Goal: Task Accomplishment & Management: Complete application form

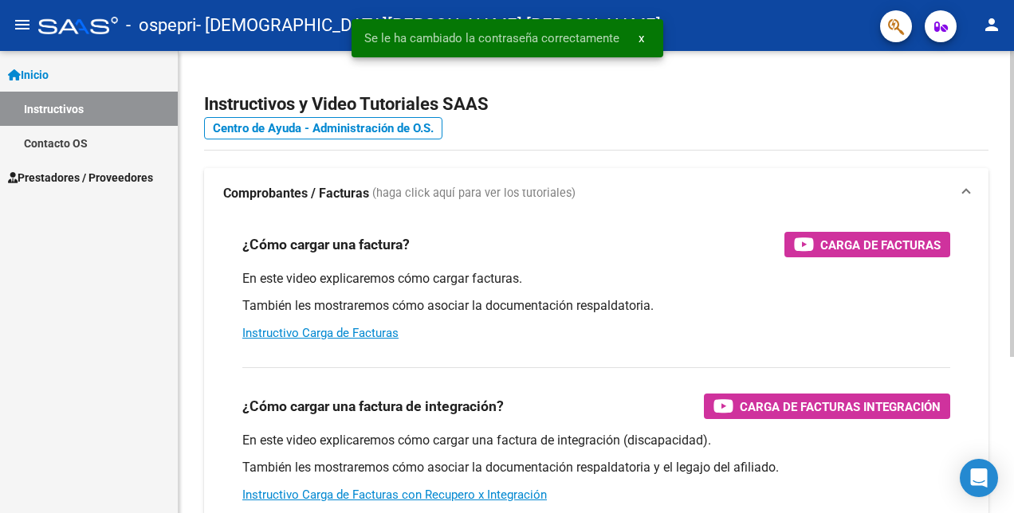
click at [633, 104] on h2 "Instructivos y Video Tutoriales SAAS" at bounding box center [596, 104] width 784 height 30
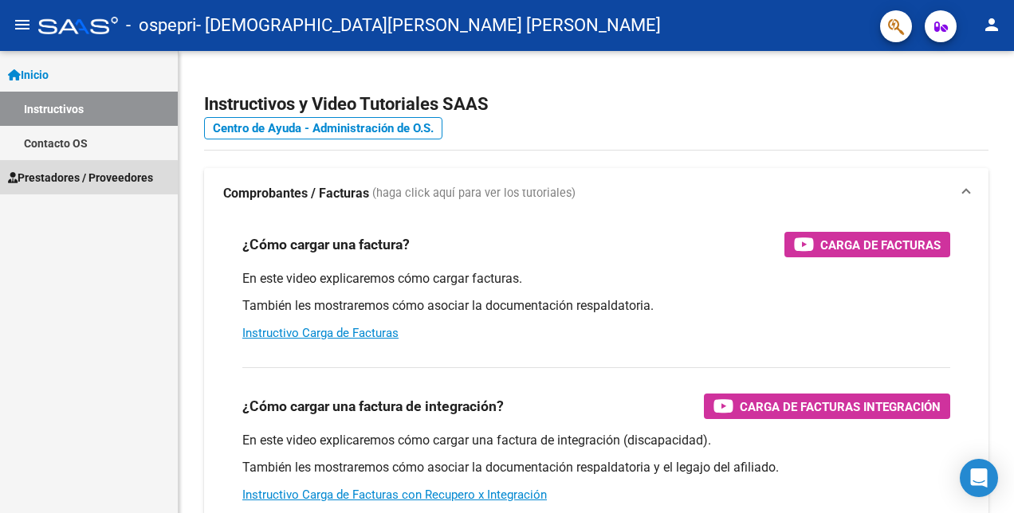
click at [67, 179] on span "Prestadores / Proveedores" at bounding box center [80, 178] width 145 height 18
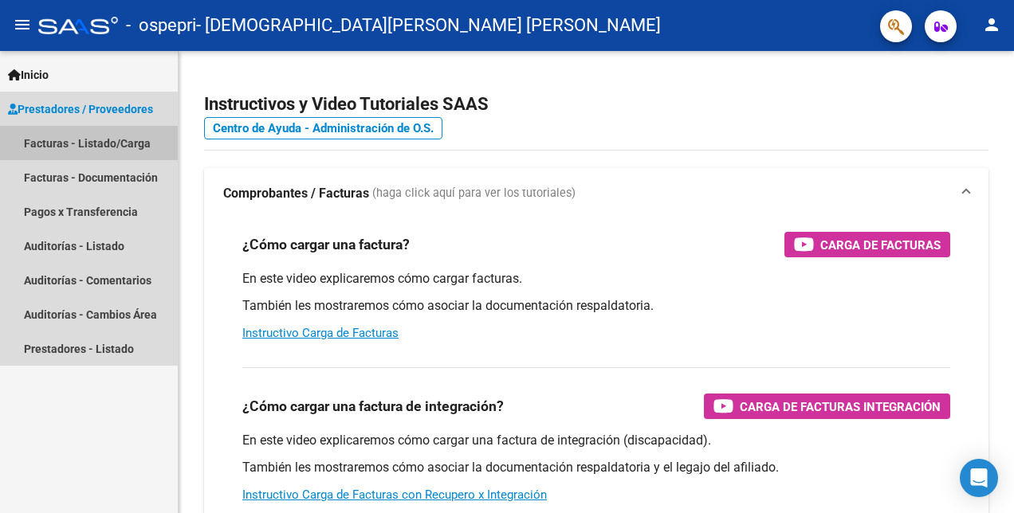
click at [56, 139] on link "Facturas - Listado/Carga" at bounding box center [89, 143] width 178 height 34
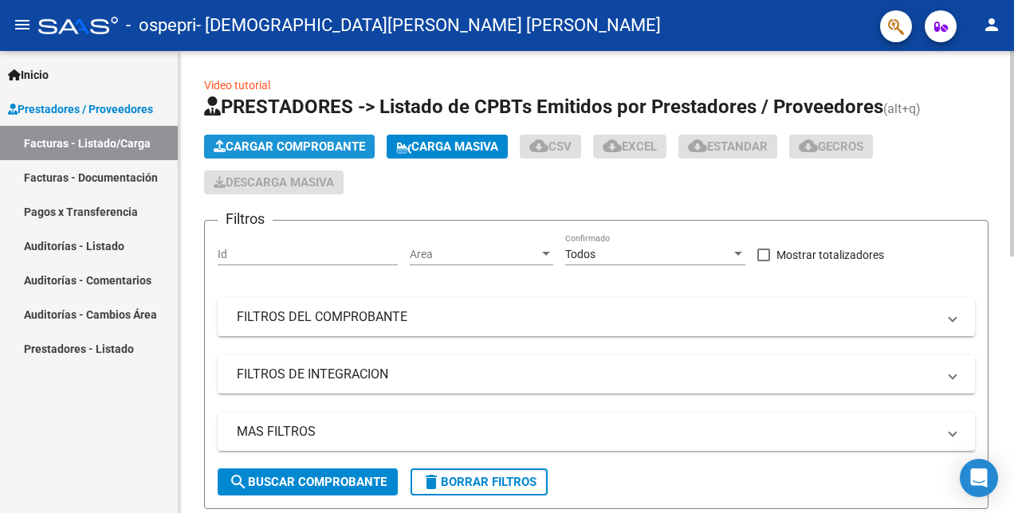
click at [298, 143] on span "Cargar Comprobante" at bounding box center [289, 147] width 151 height 14
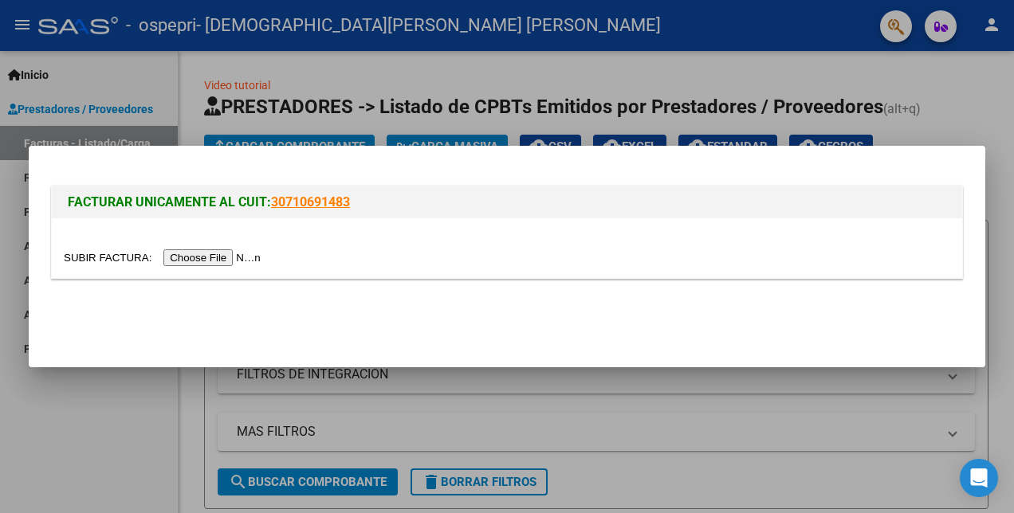
click at [192, 258] on input "file" at bounding box center [165, 258] width 202 height 17
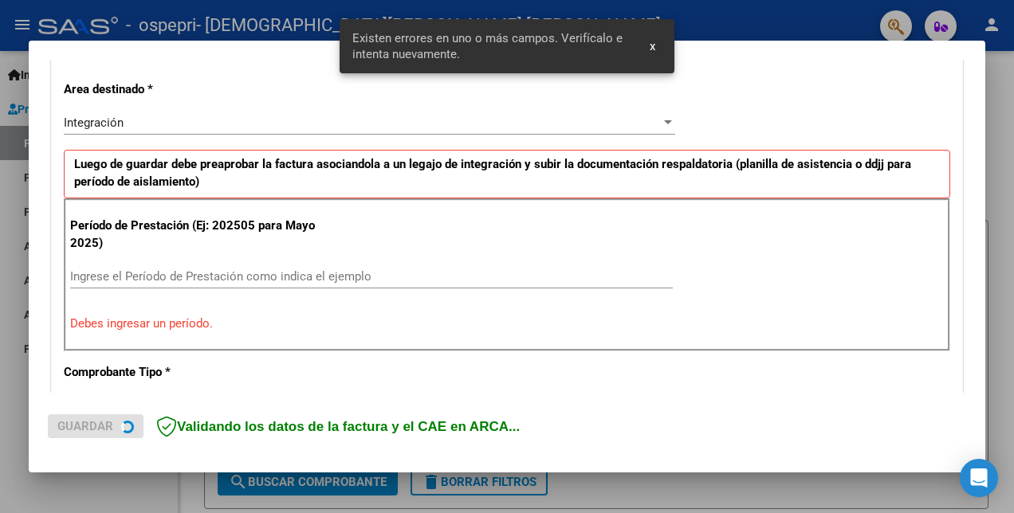
scroll to position [356, 0]
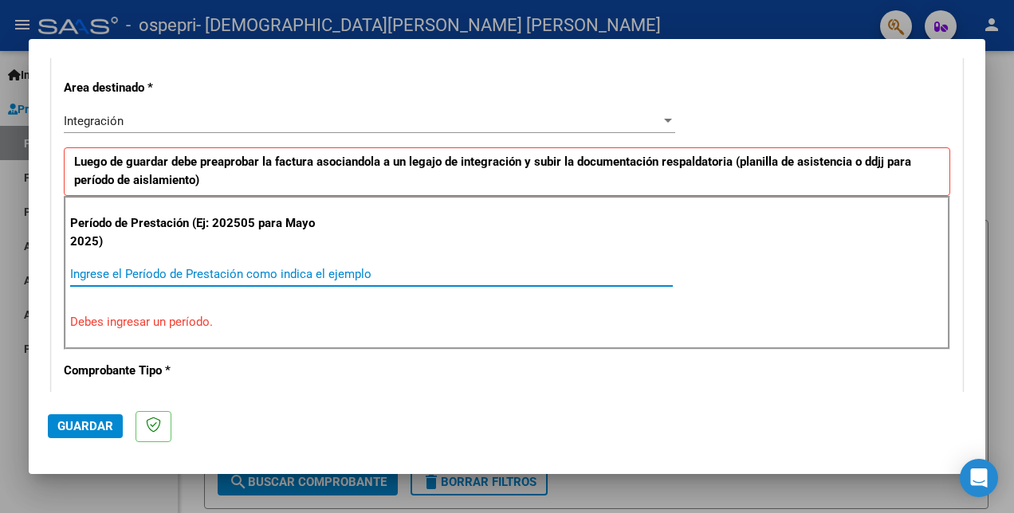
click at [118, 276] on input "Ingrese el Período de Prestación como indica el ejemplo" at bounding box center [371, 274] width 603 height 14
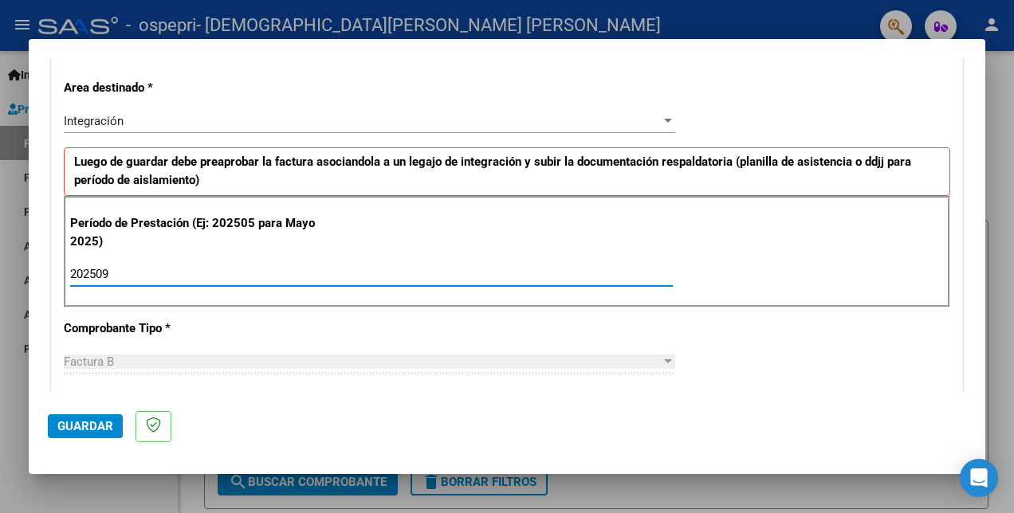
type input "202509"
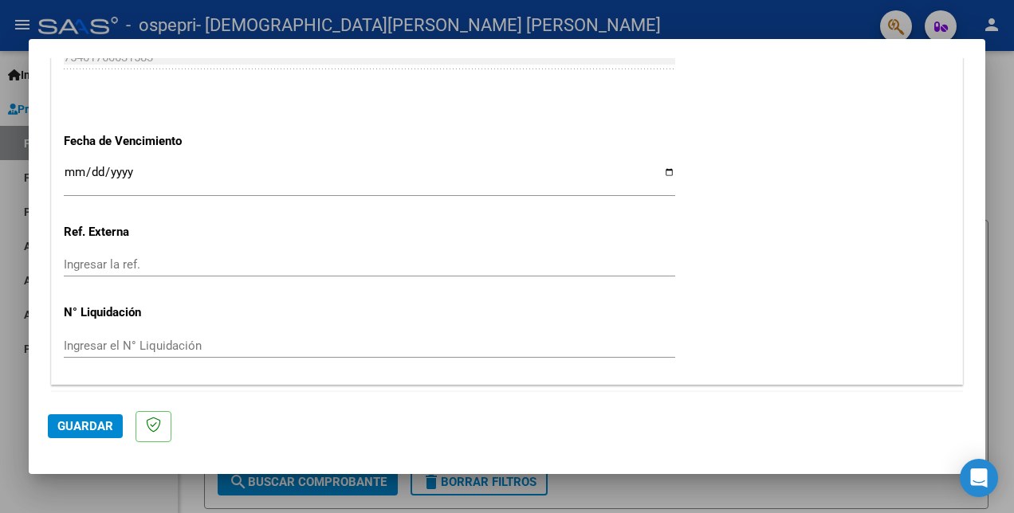
scroll to position [1113, 0]
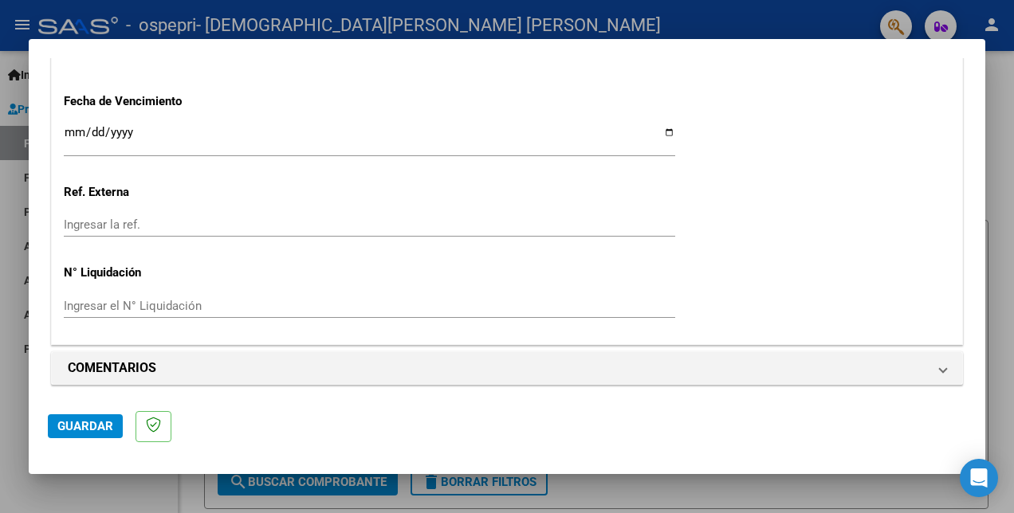
click at [72, 426] on span "Guardar" at bounding box center [85, 426] width 56 height 14
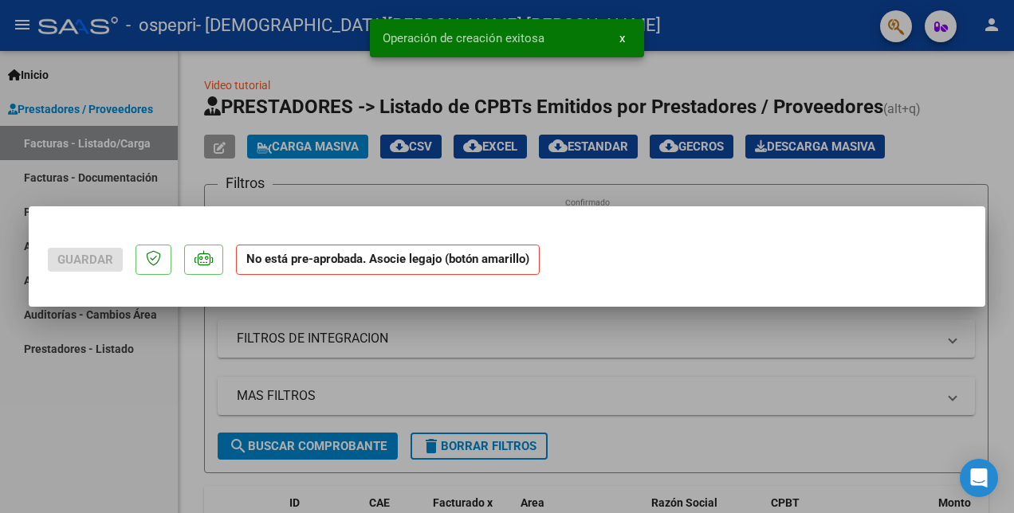
scroll to position [0, 0]
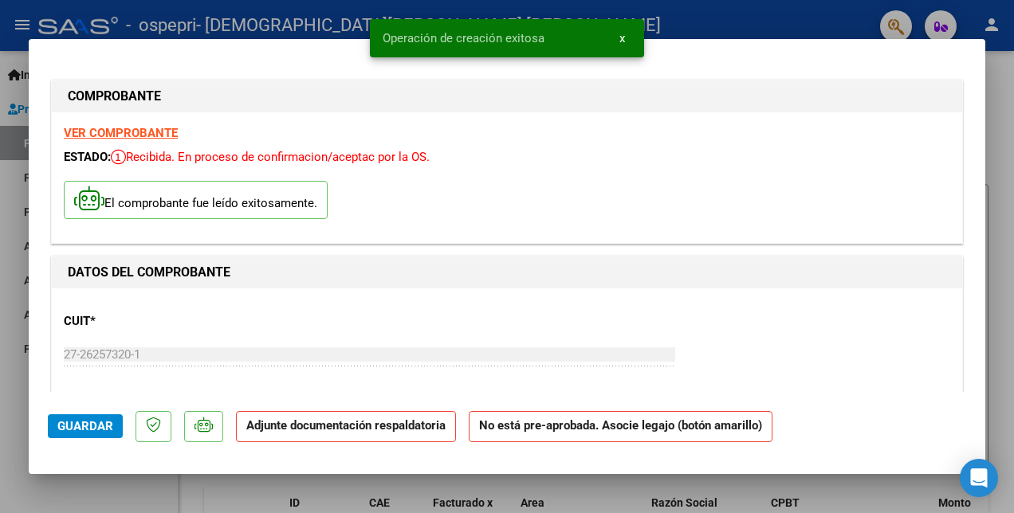
click at [140, 138] on strong "VER COMPROBANTE" at bounding box center [121, 133] width 114 height 14
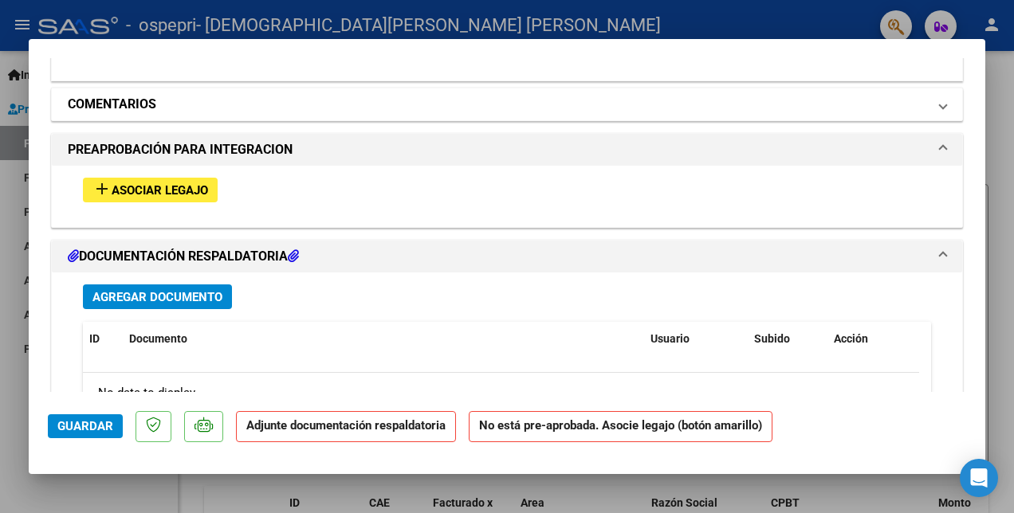
scroll to position [1255, 0]
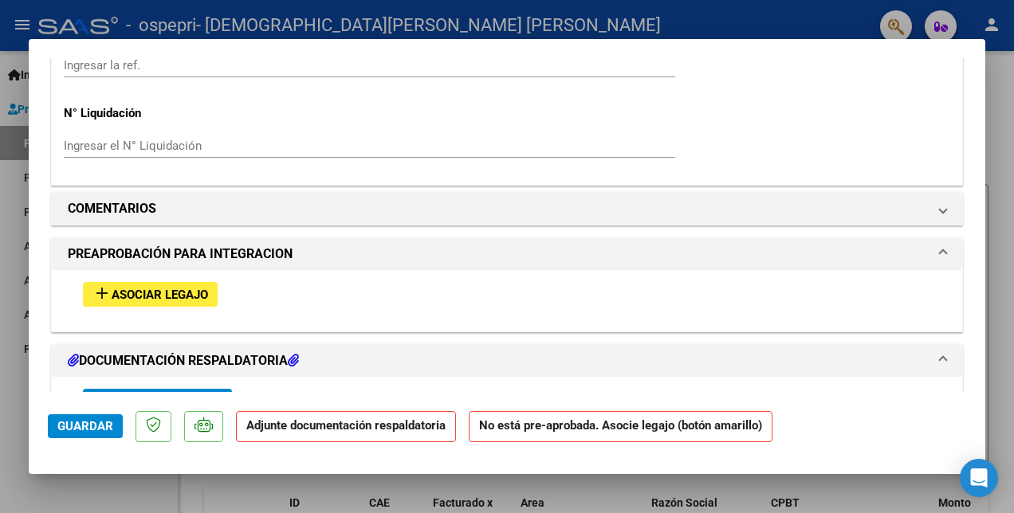
click at [207, 292] on span "Asociar Legajo" at bounding box center [160, 295] width 96 height 14
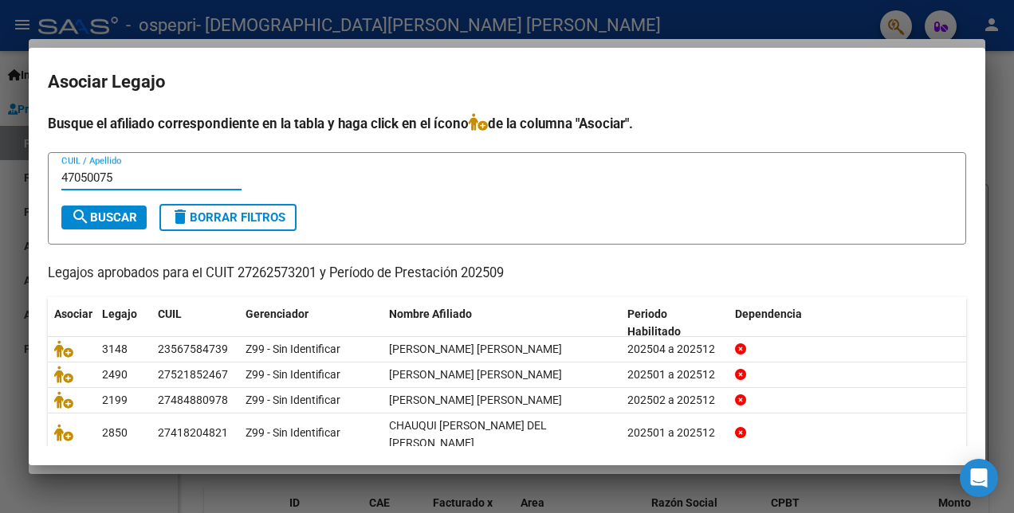
type input "47050075"
click at [123, 220] on span "search Buscar" at bounding box center [104, 217] width 66 height 14
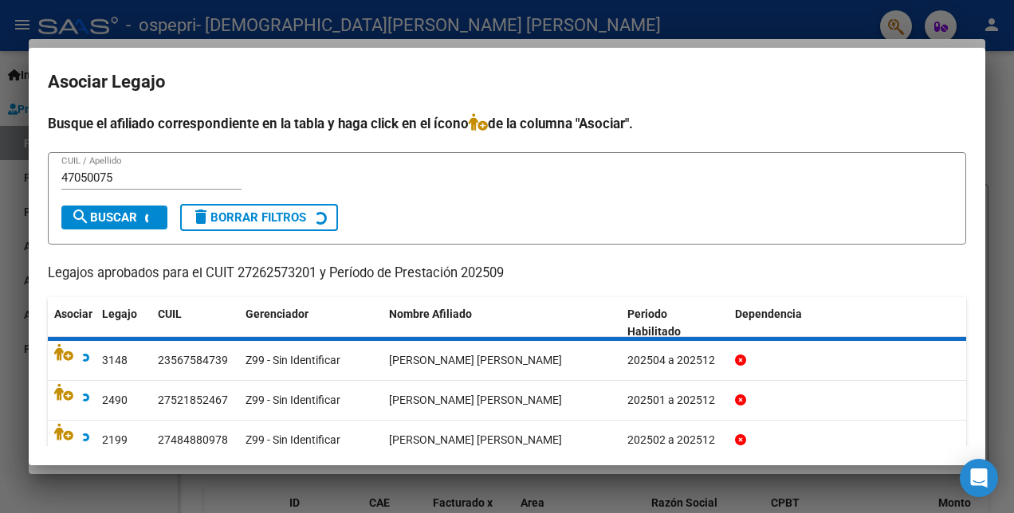
click at [123, 220] on button "search Buscar" at bounding box center [114, 218] width 106 height 24
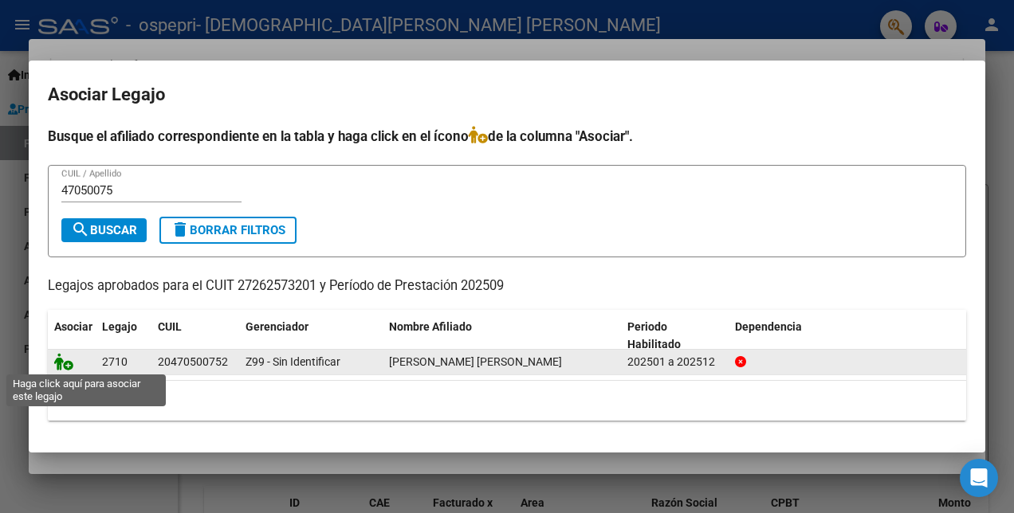
click at [62, 356] on icon at bounding box center [63, 362] width 19 height 18
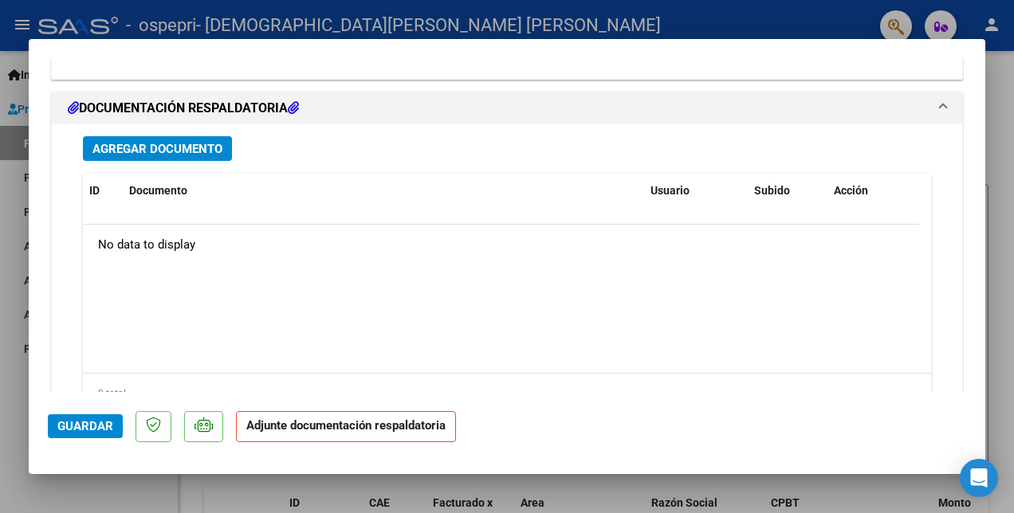
scroll to position [1803, 0]
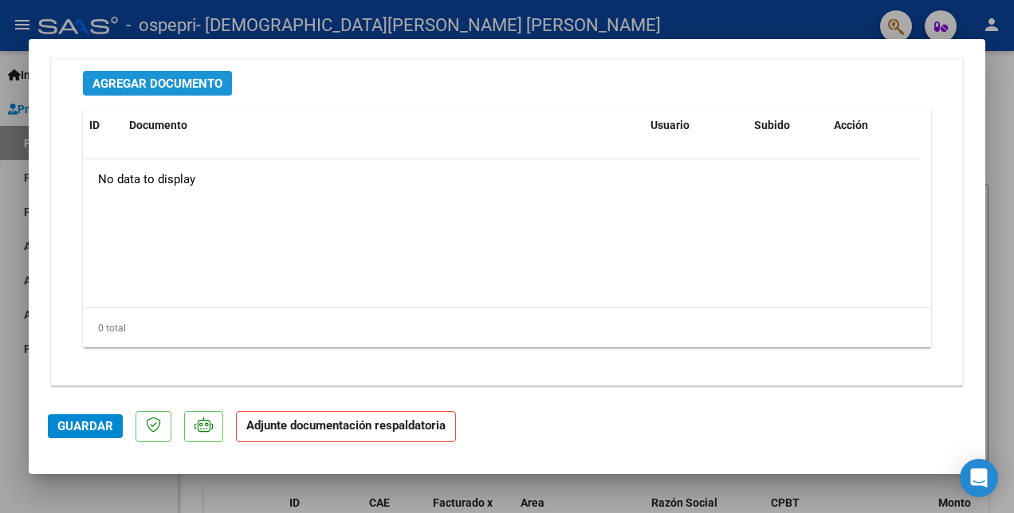
click at [128, 83] on span "Agregar Documento" at bounding box center [157, 84] width 130 height 14
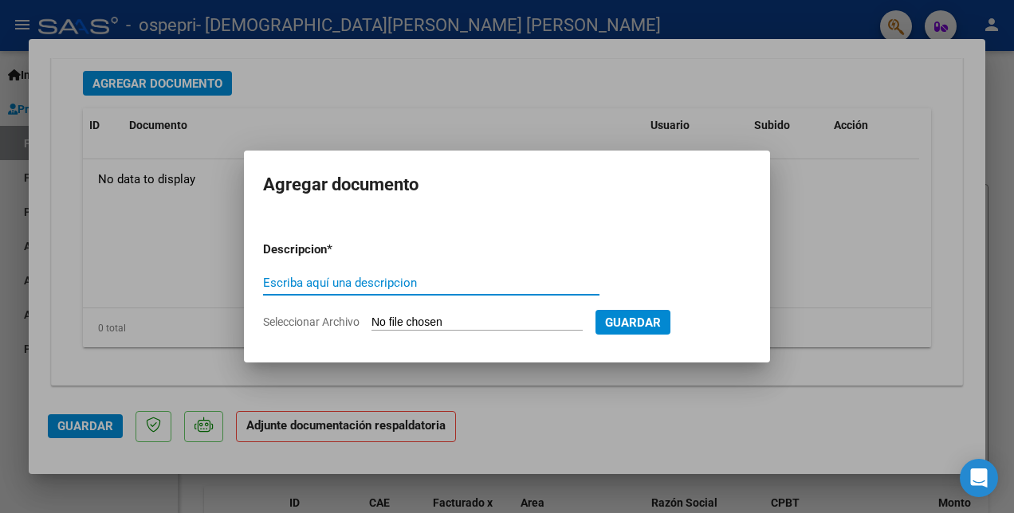
click at [269, 284] on input "Escriba aquí una descripcion" at bounding box center [431, 283] width 336 height 14
type input "PLANILLA"
click at [406, 324] on input "Seleccionar Archivo" at bounding box center [476, 323] width 211 height 15
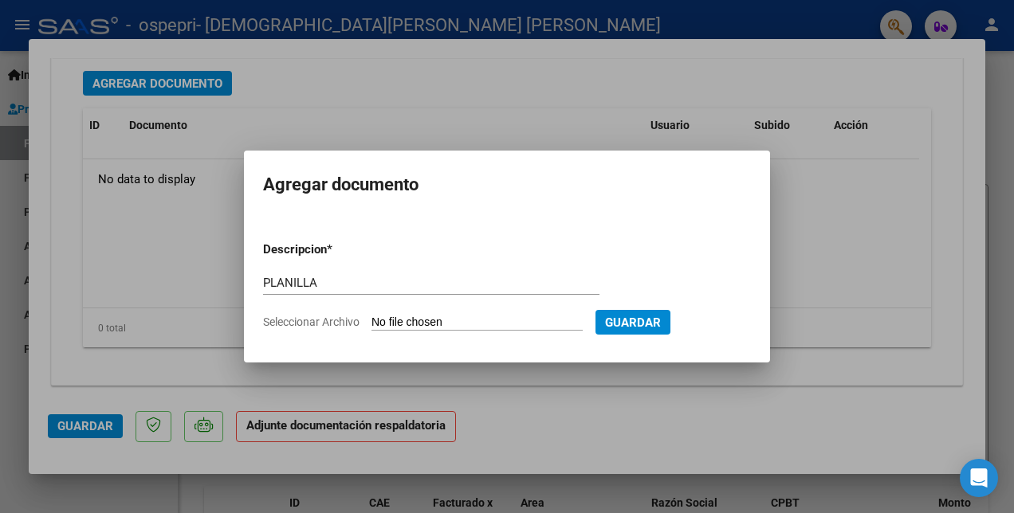
type input "C:\fakepath\[PERSON_NAME].pdf"
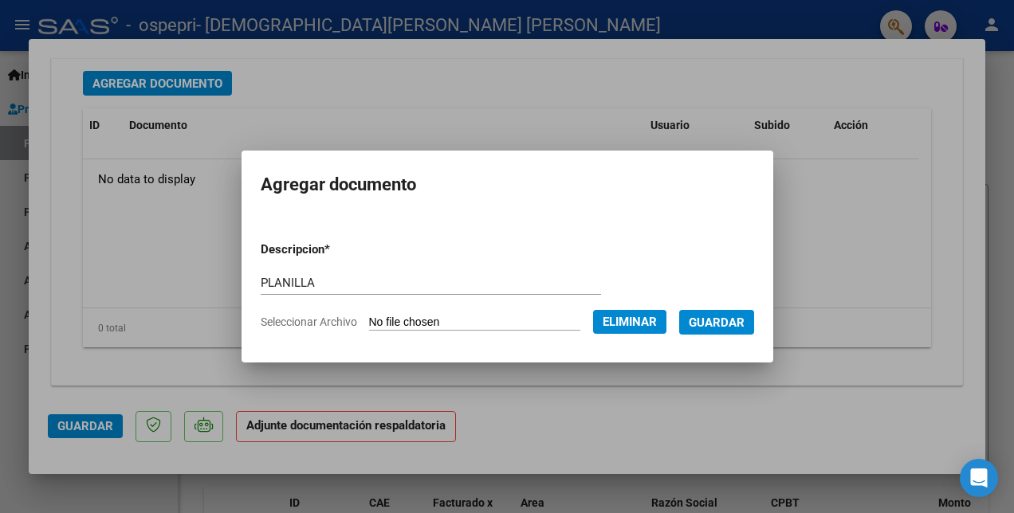
click at [725, 322] on span "Guardar" at bounding box center [717, 323] width 56 height 14
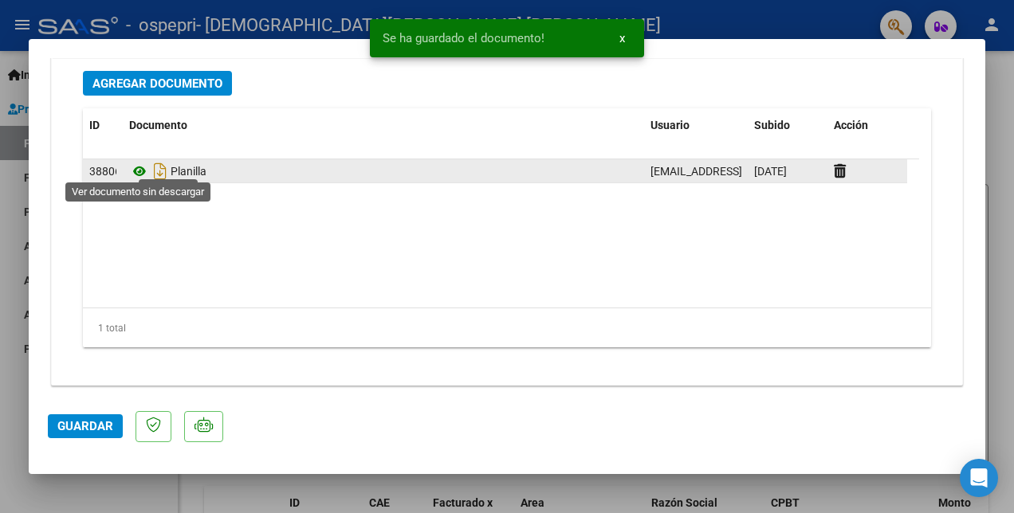
click at [136, 167] on icon at bounding box center [139, 171] width 21 height 19
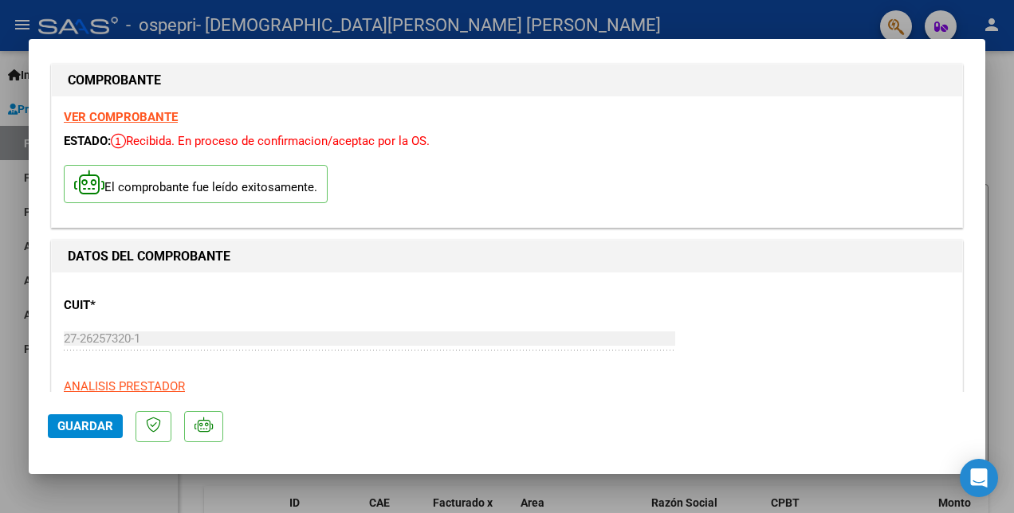
scroll to position [0, 0]
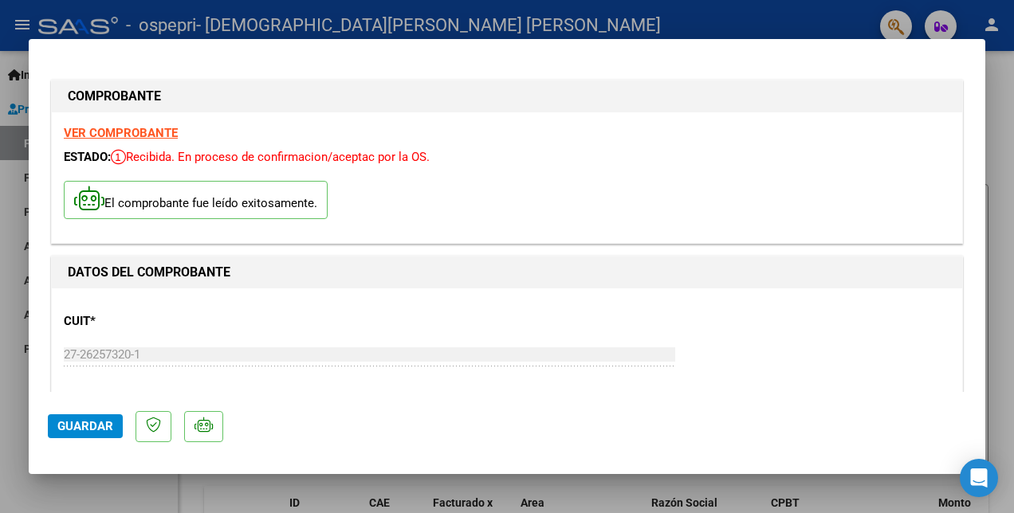
click at [143, 128] on strong "VER COMPROBANTE" at bounding box center [121, 133] width 114 height 14
click at [65, 419] on button "Guardar" at bounding box center [85, 427] width 75 height 24
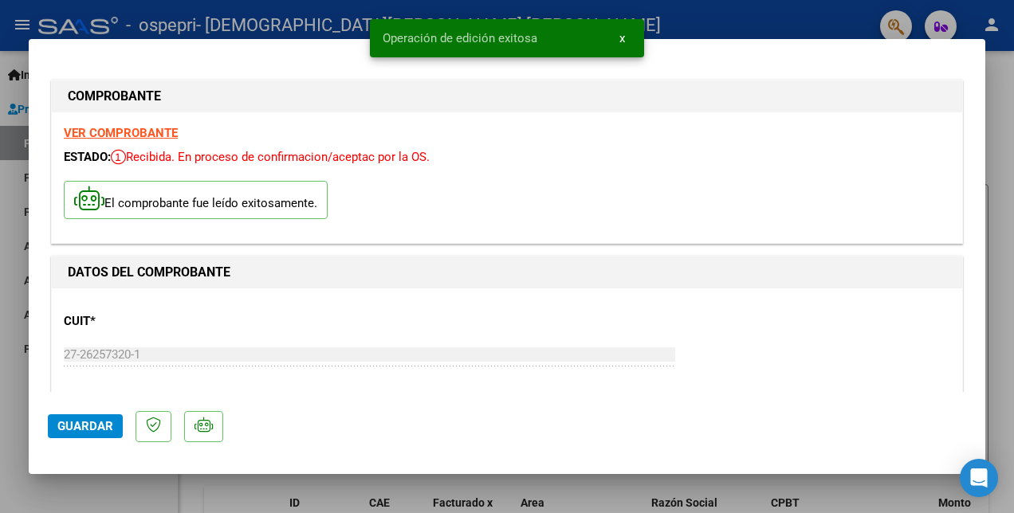
click at [335, 20] on div at bounding box center [507, 256] width 1014 height 513
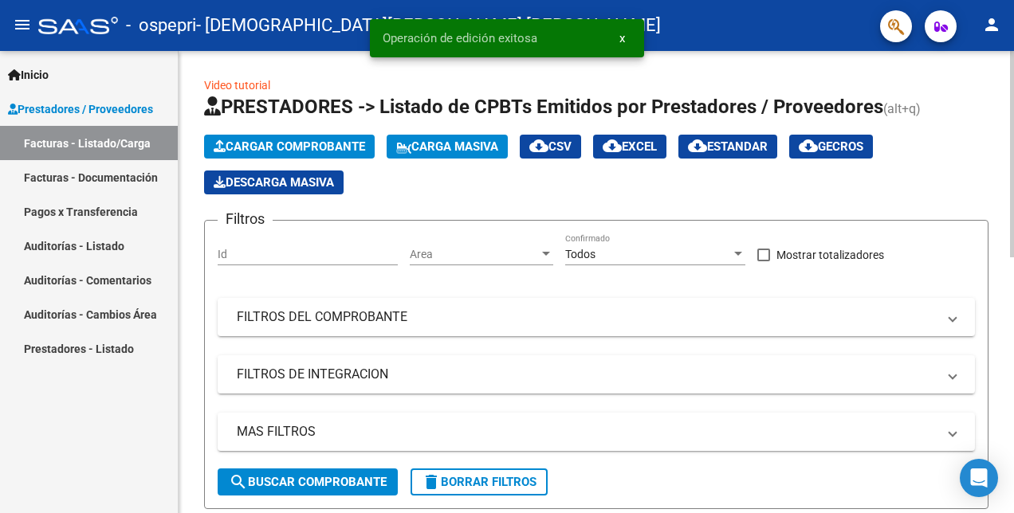
click at [256, 147] on span "Cargar Comprobante" at bounding box center [289, 147] width 151 height 14
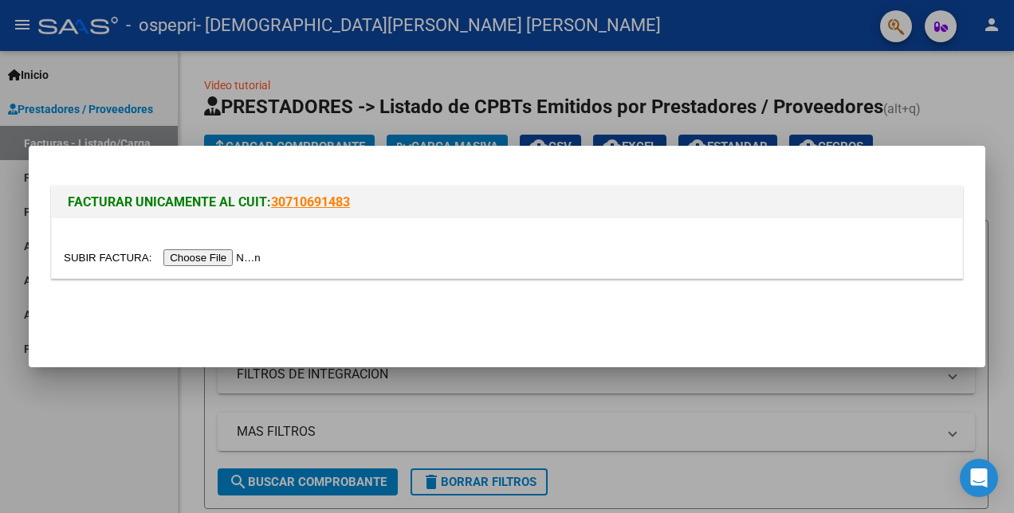
click at [230, 261] on input "file" at bounding box center [165, 258] width 202 height 17
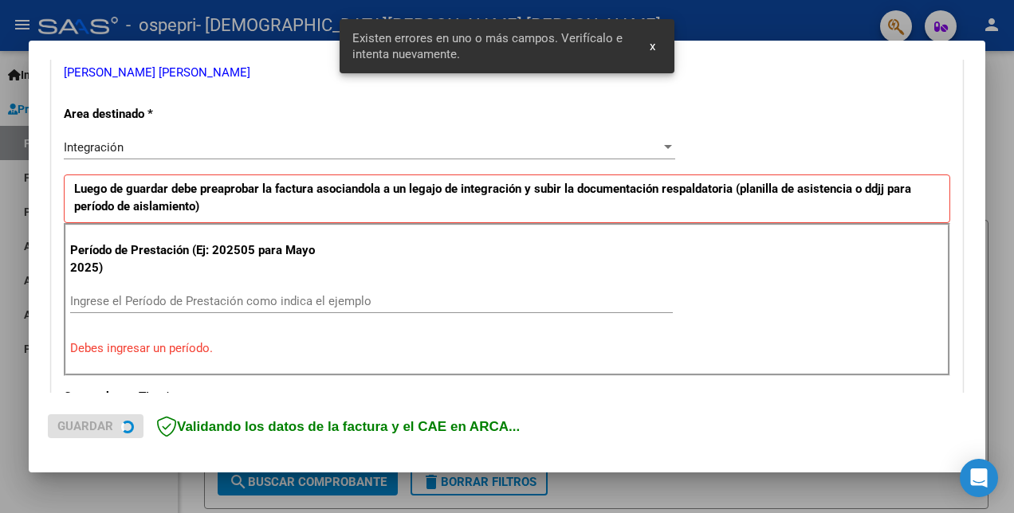
scroll to position [356, 0]
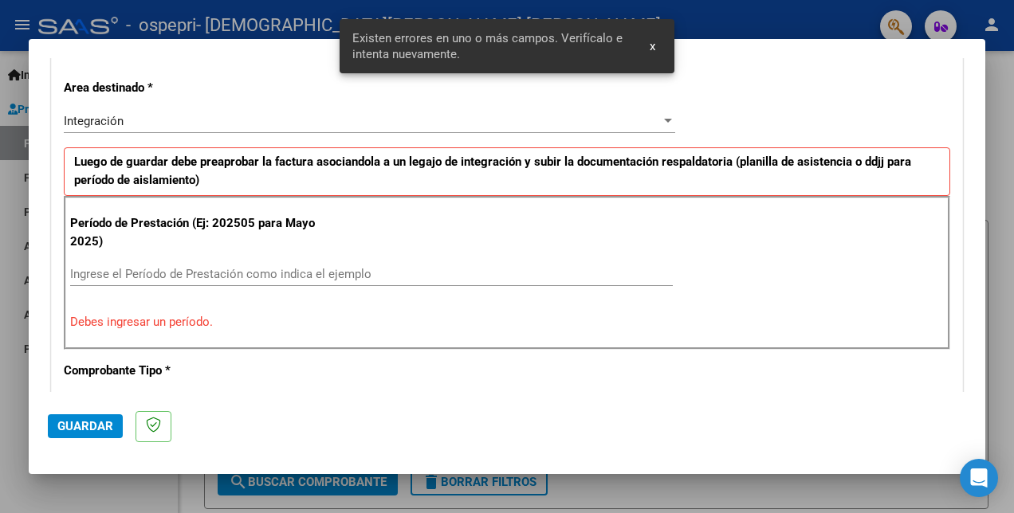
click at [650, 43] on span "x" at bounding box center [653, 46] width 6 height 14
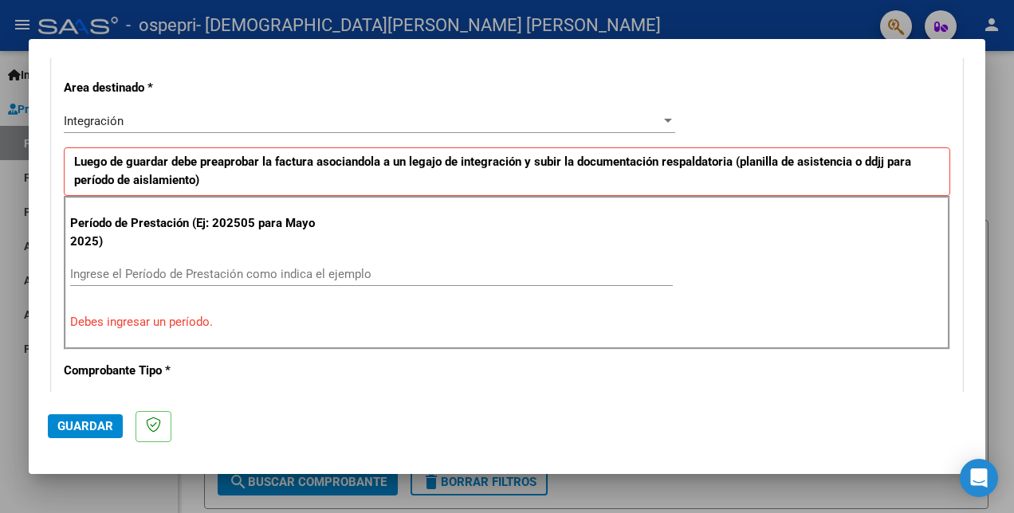
click at [77, 273] on input "Ingrese el Período de Prestación como indica el ejemplo" at bounding box center [371, 274] width 603 height 14
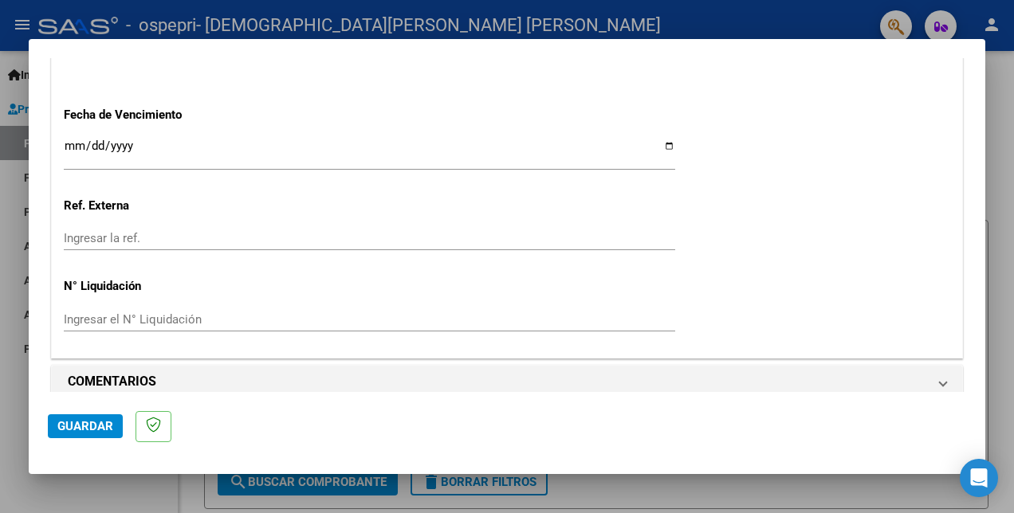
scroll to position [1113, 0]
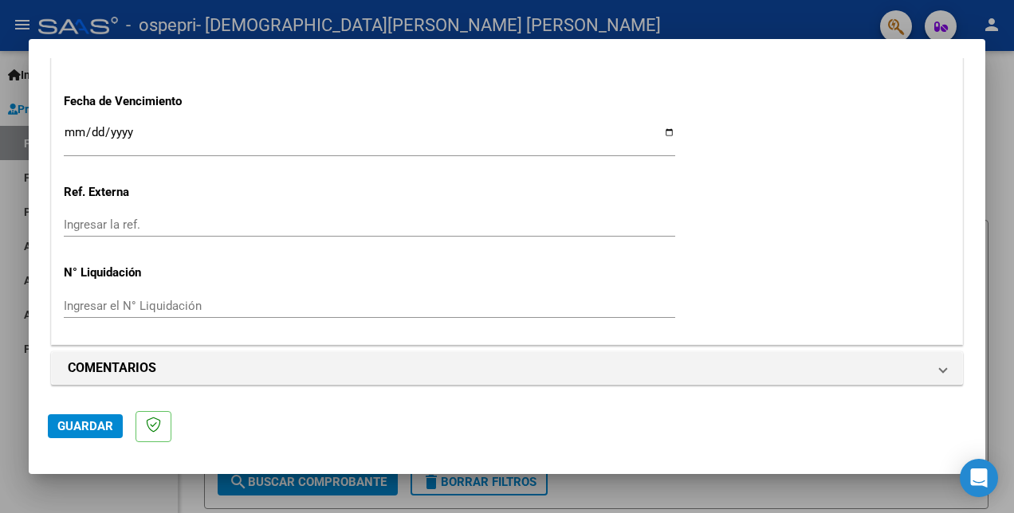
type input "202509"
click at [100, 423] on span "Guardar" at bounding box center [85, 426] width 56 height 14
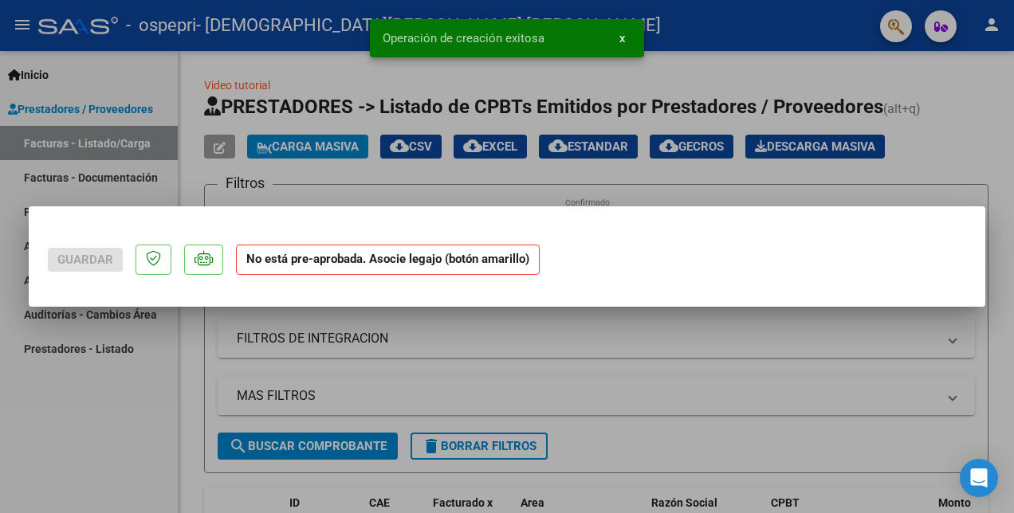
scroll to position [0, 0]
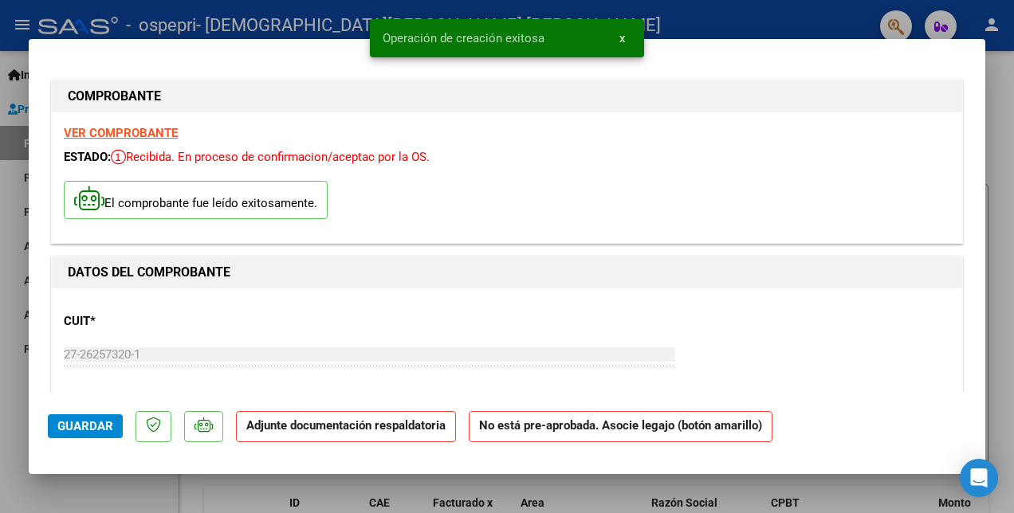
click at [118, 132] on strong "VER COMPROBANTE" at bounding box center [121, 133] width 114 height 14
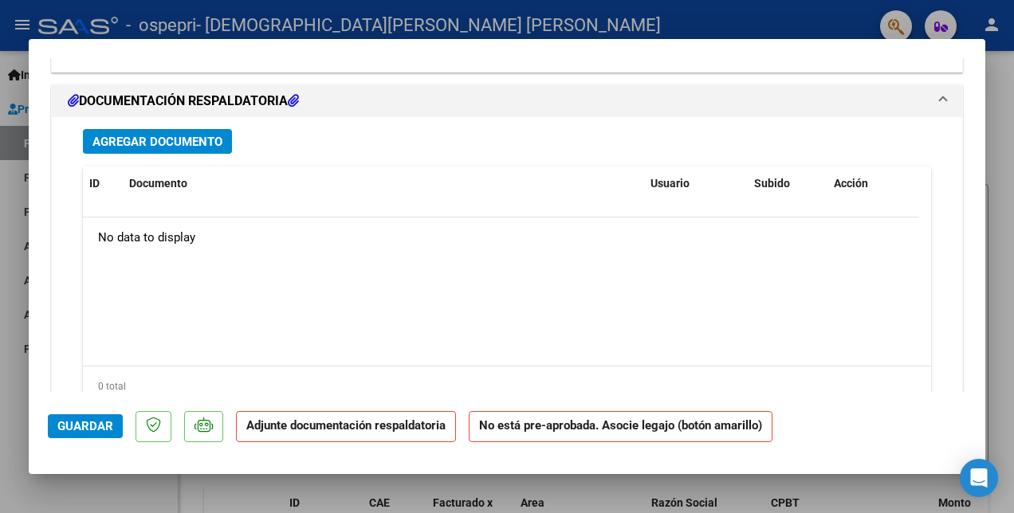
scroll to position [1355, 0]
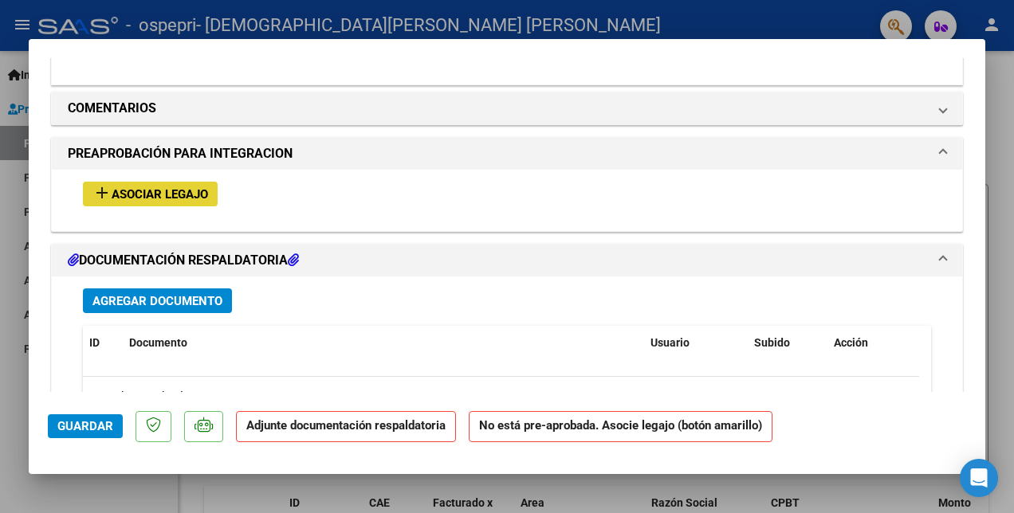
click at [164, 193] on span "Asociar Legajo" at bounding box center [160, 194] width 96 height 14
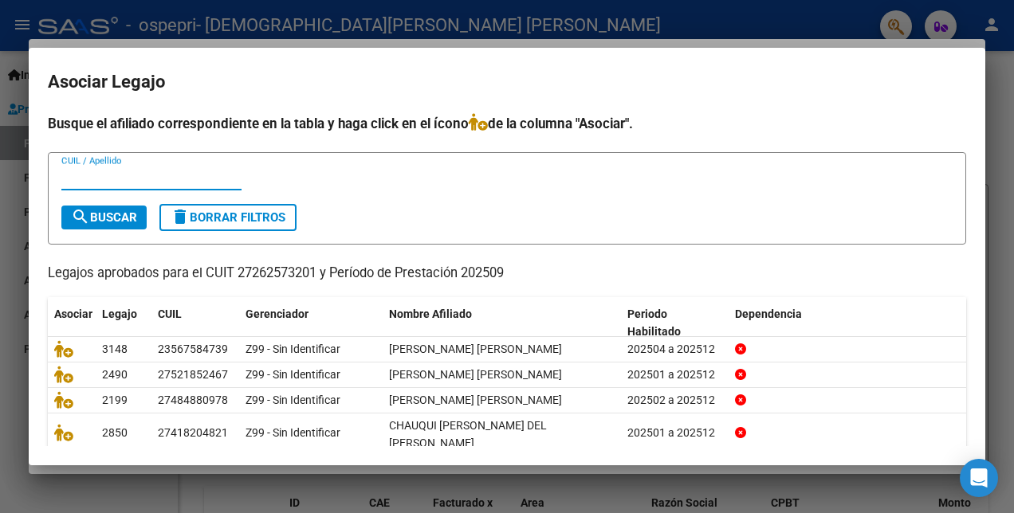
click at [139, 177] on input "CUIL / Apellido" at bounding box center [151, 178] width 180 height 14
type input "52316937"
click at [113, 215] on span "search Buscar" at bounding box center [104, 217] width 66 height 14
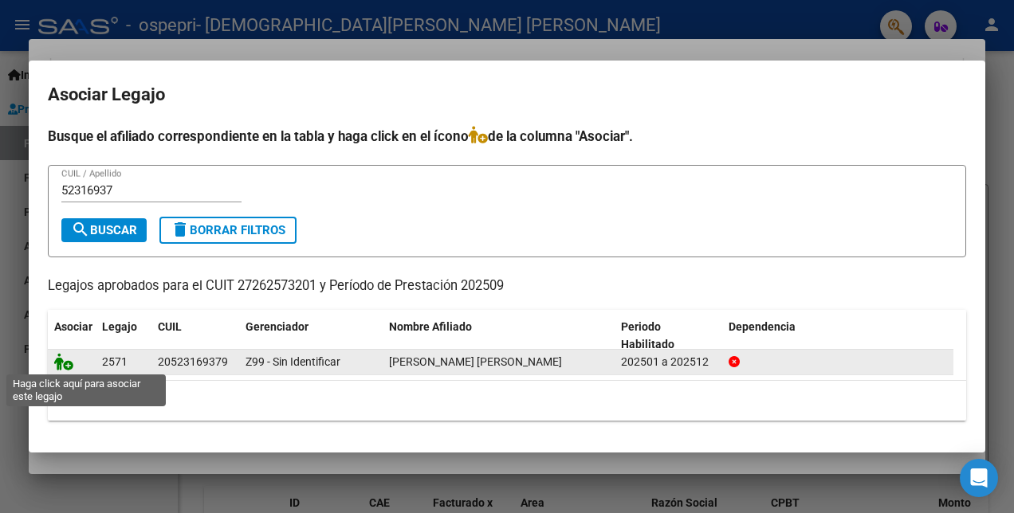
click at [63, 362] on icon at bounding box center [63, 362] width 19 height 18
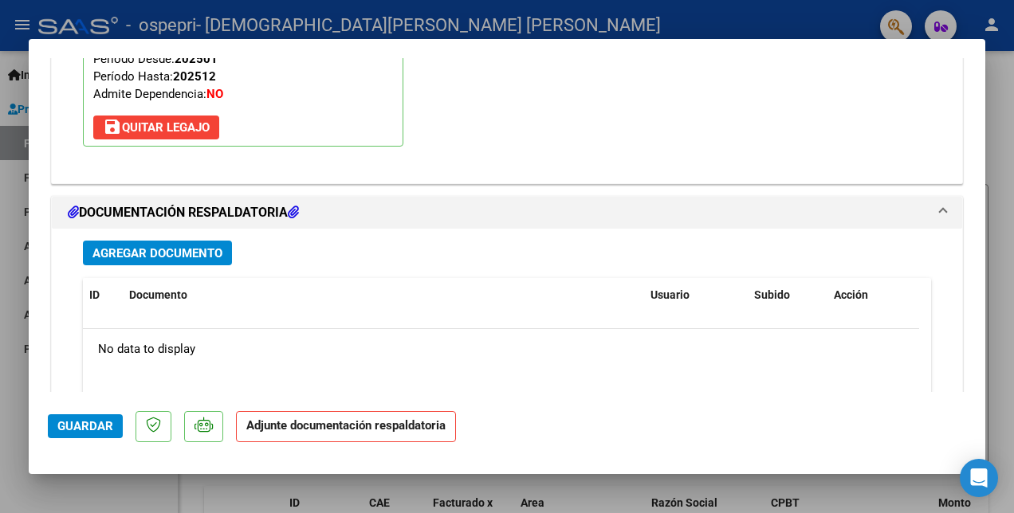
scroll to position [1715, 0]
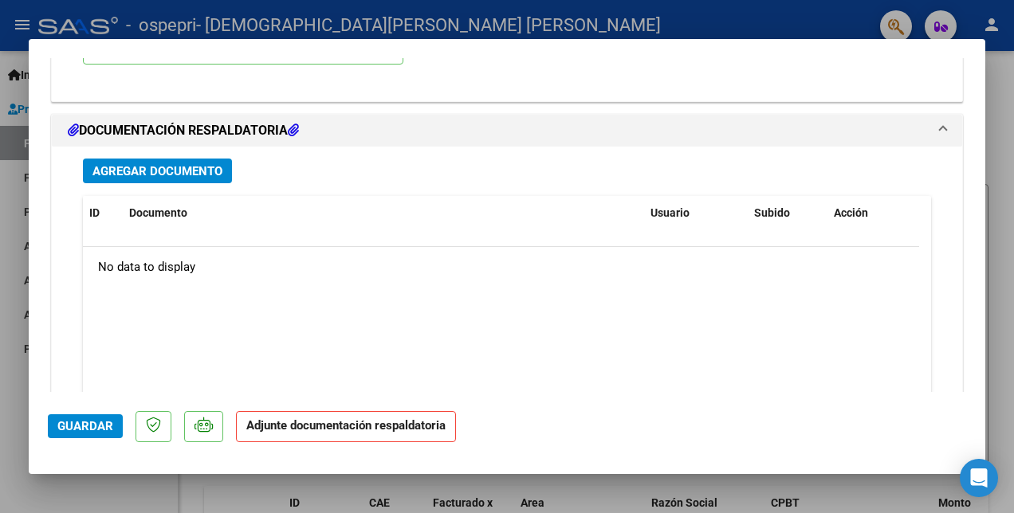
click at [167, 167] on span "Agregar Documento" at bounding box center [157, 171] width 130 height 14
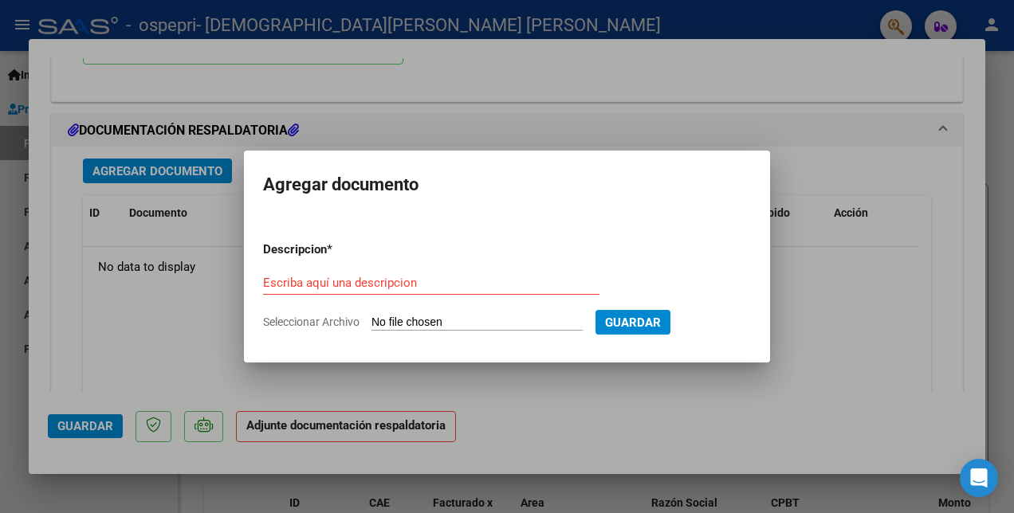
click at [293, 291] on div "Escriba aquí una descripcion" at bounding box center [431, 283] width 336 height 24
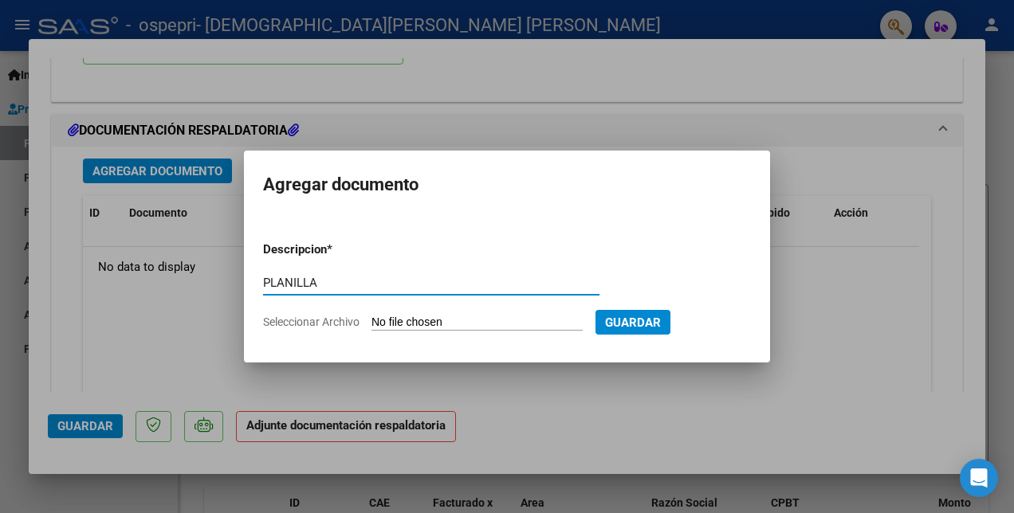
type input "PLANILLA"
click at [381, 320] on input "Seleccionar Archivo" at bounding box center [476, 323] width 211 height 15
type input "C:\fakepath\[PERSON_NAME] PLANILLA.pdf"
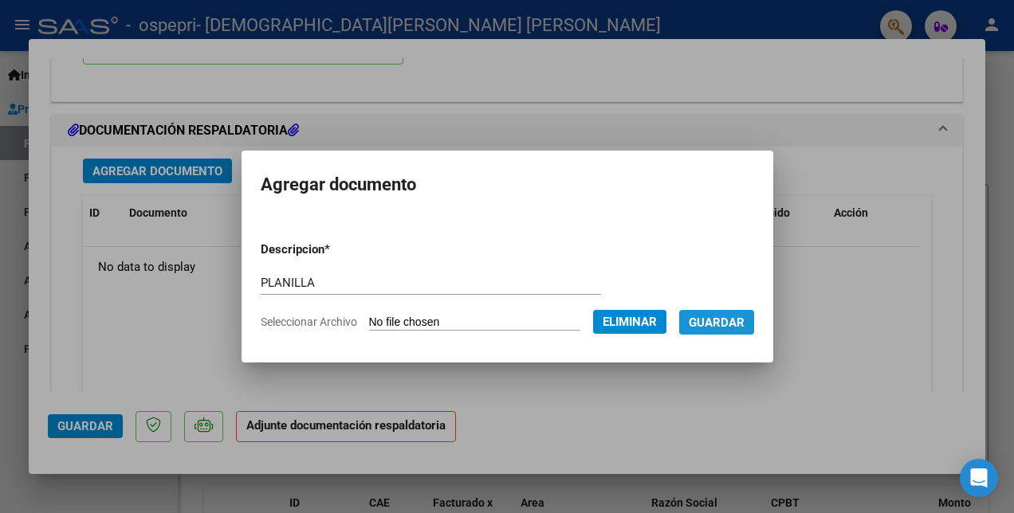
click at [745, 324] on span "Guardar" at bounding box center [717, 323] width 56 height 14
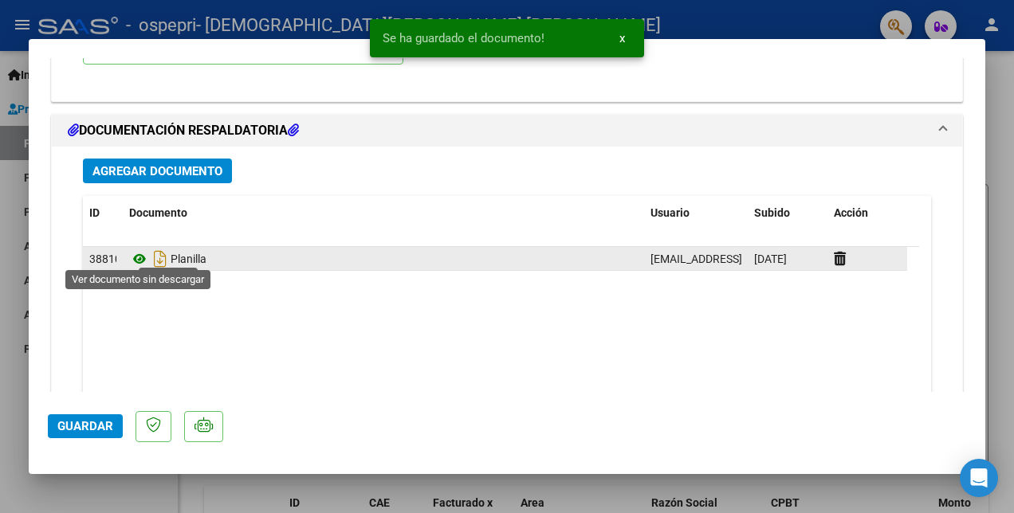
click at [134, 254] on icon at bounding box center [139, 259] width 21 height 19
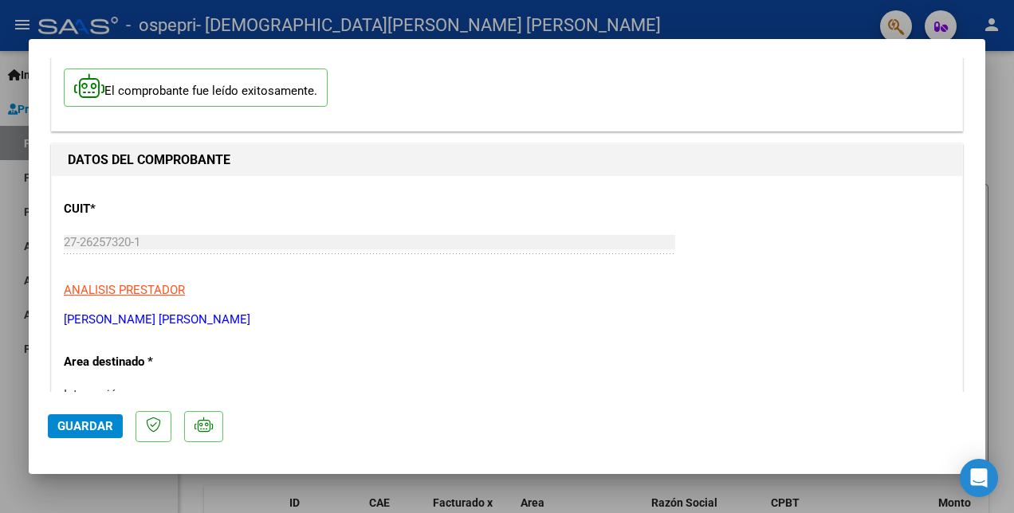
scroll to position [0, 0]
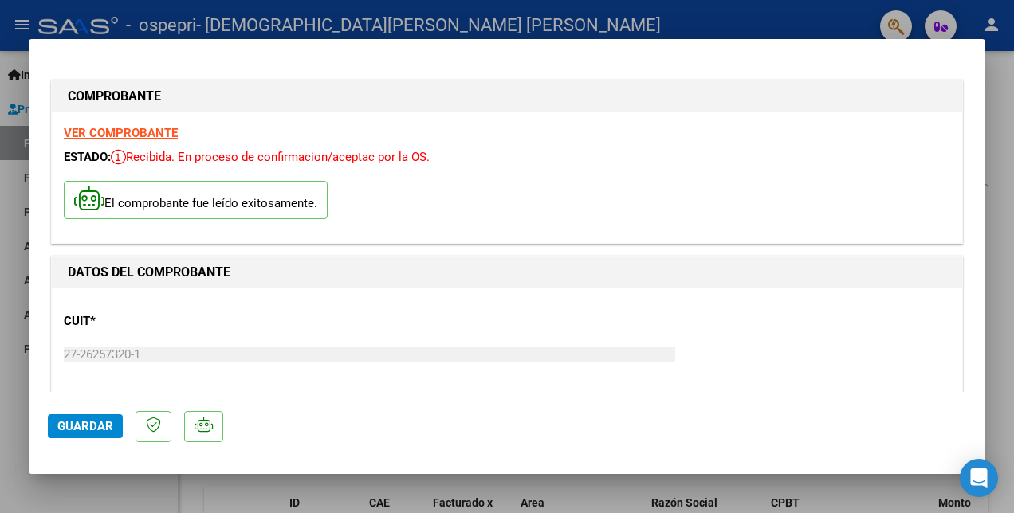
click at [119, 134] on strong "VER COMPROBANTE" at bounding box center [121, 133] width 114 height 14
click at [76, 423] on span "Guardar" at bounding box center [85, 426] width 56 height 14
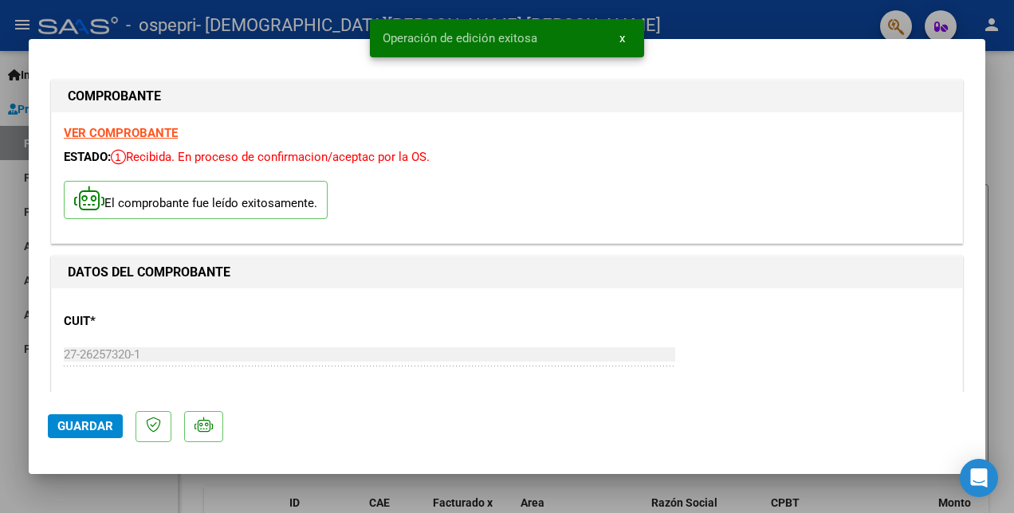
click at [697, 30] on div at bounding box center [507, 256] width 1014 height 513
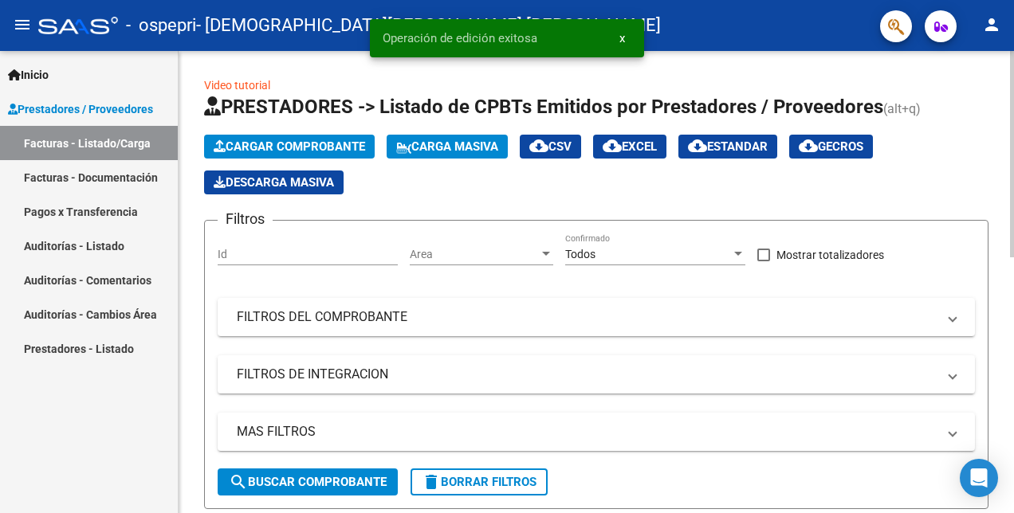
click at [282, 151] on span "Cargar Comprobante" at bounding box center [289, 147] width 151 height 14
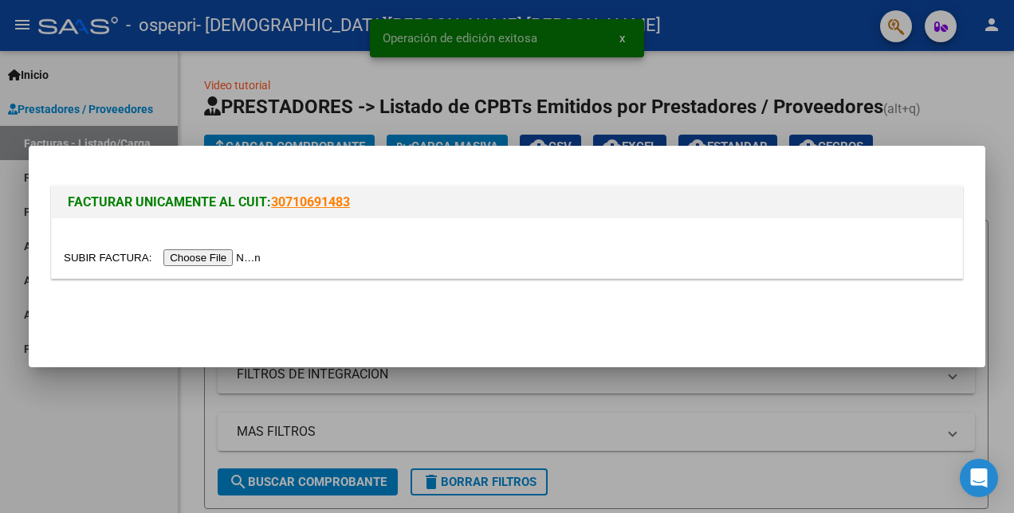
click at [202, 255] on input "file" at bounding box center [165, 258] width 202 height 17
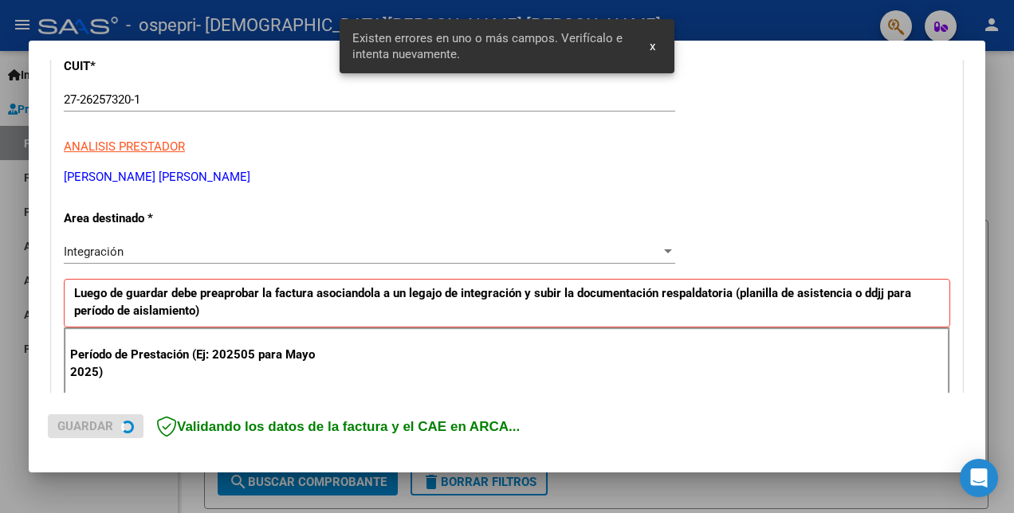
scroll to position [356, 0]
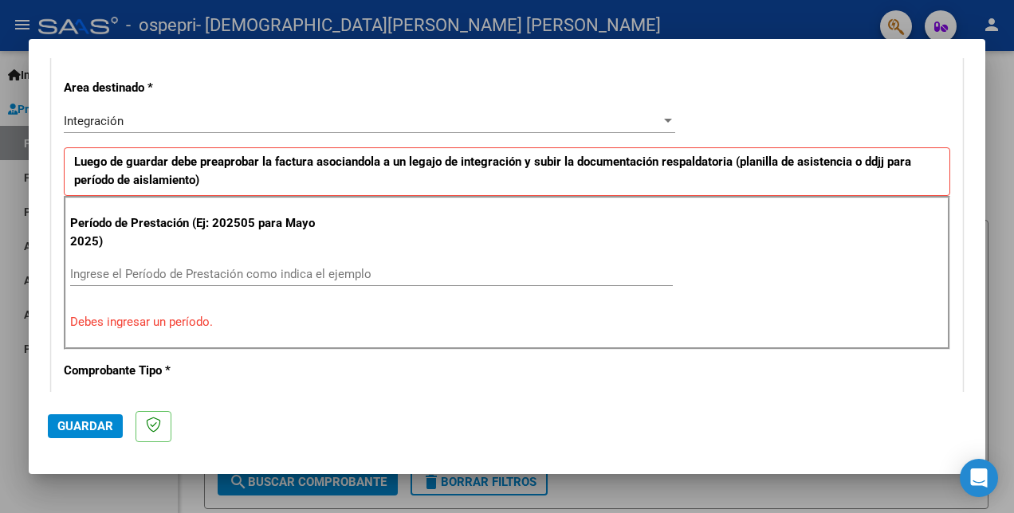
click at [183, 271] on input "Ingrese el Período de Prestación como indica el ejemplo" at bounding box center [371, 274] width 603 height 14
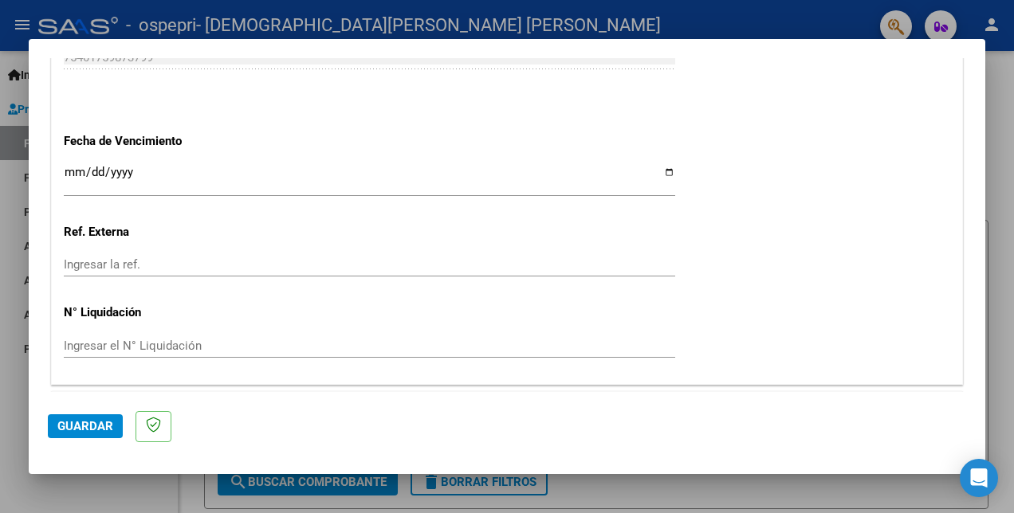
scroll to position [1113, 0]
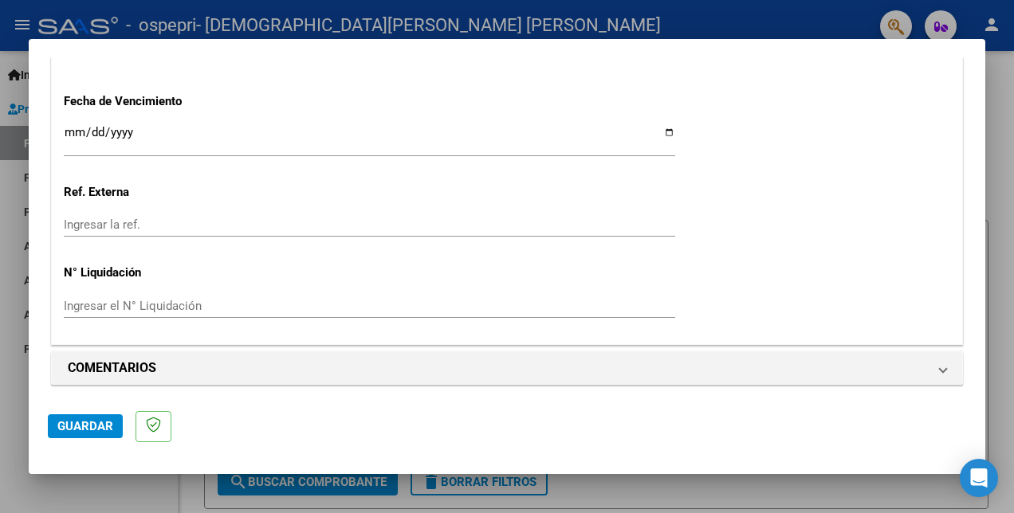
type input "202509"
click at [81, 422] on span "Guardar" at bounding box center [85, 426] width 56 height 14
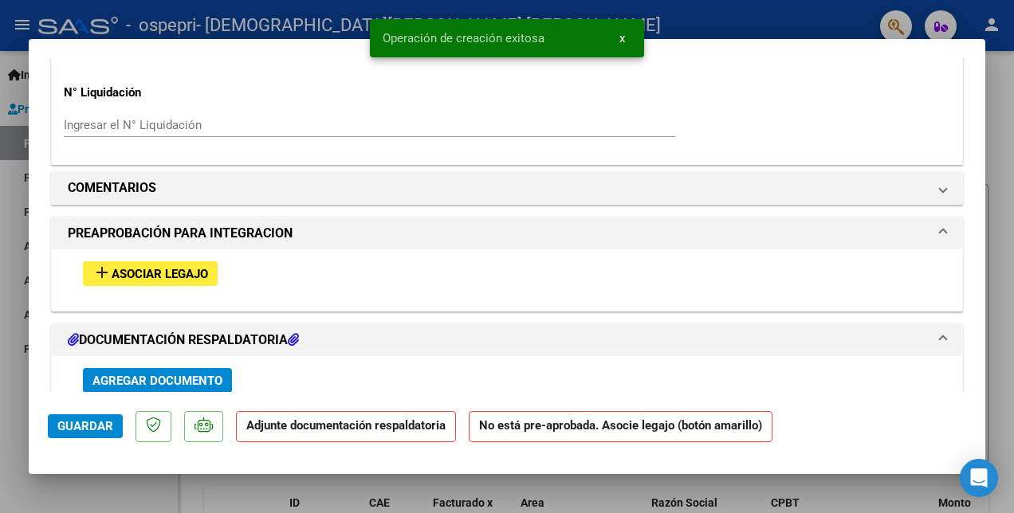
scroll to position [1355, 0]
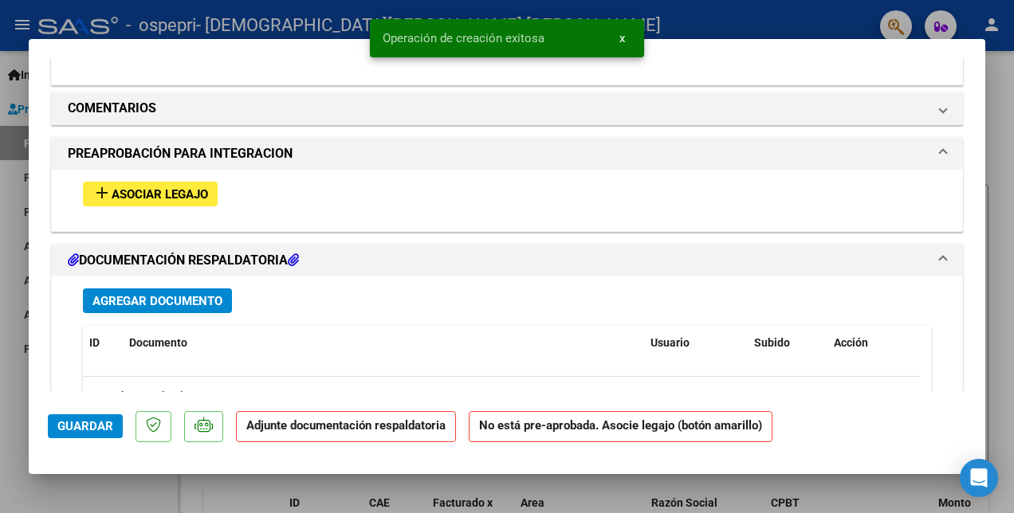
click at [134, 193] on span "Asociar Legajo" at bounding box center [160, 194] width 96 height 14
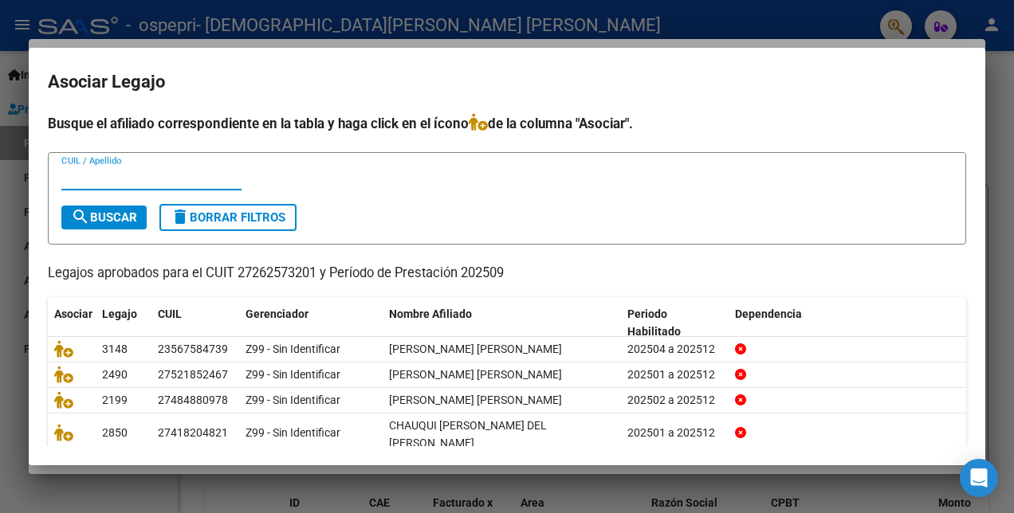
click at [104, 176] on input "CUIL / Apellido" at bounding box center [151, 178] width 180 height 14
type input "50116637"
click at [119, 220] on span "search Buscar" at bounding box center [104, 217] width 66 height 14
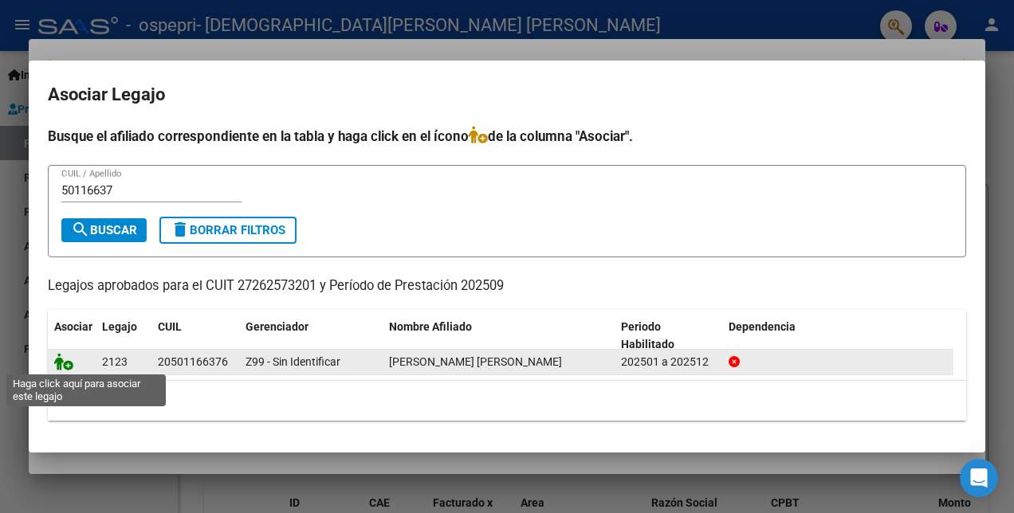
click at [60, 365] on icon at bounding box center [63, 362] width 19 height 18
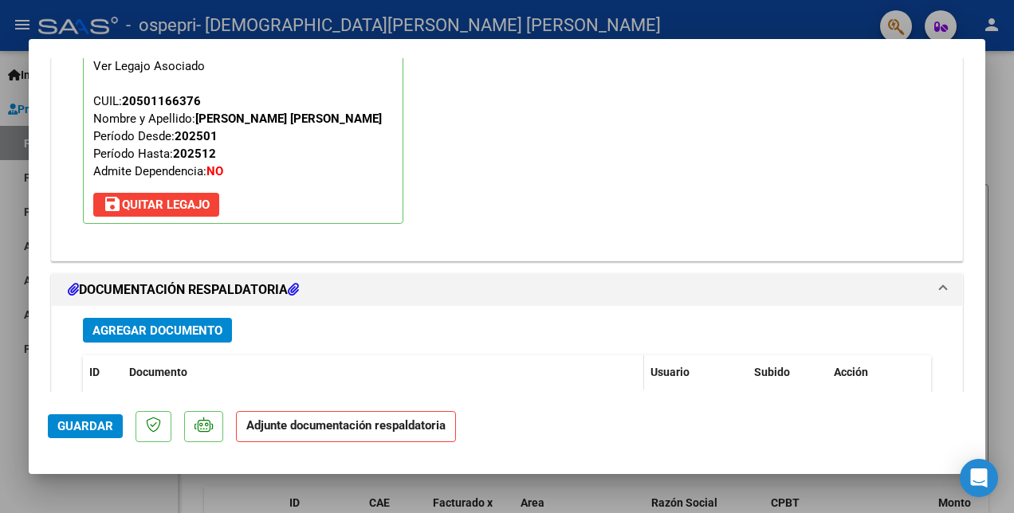
scroll to position [1636, 0]
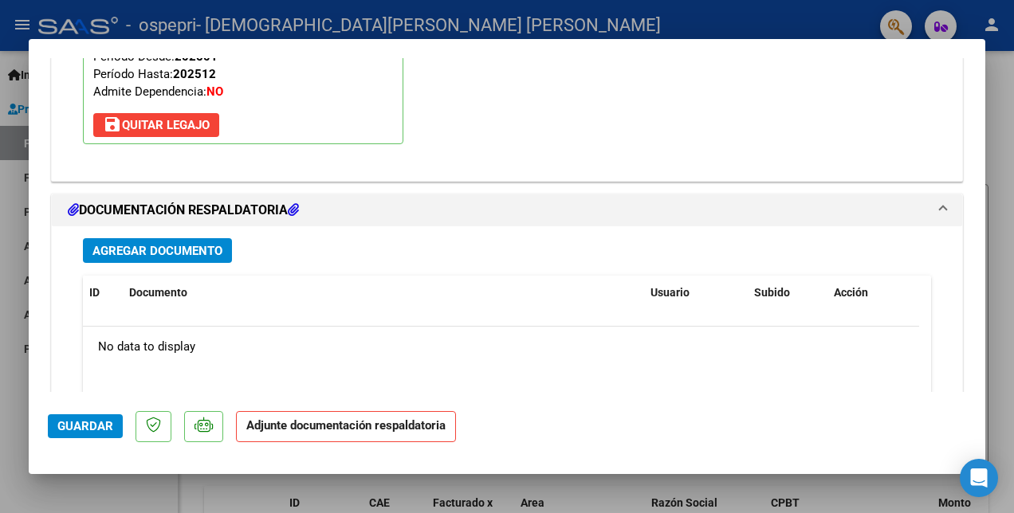
click at [145, 253] on span "Agregar Documento" at bounding box center [157, 251] width 130 height 14
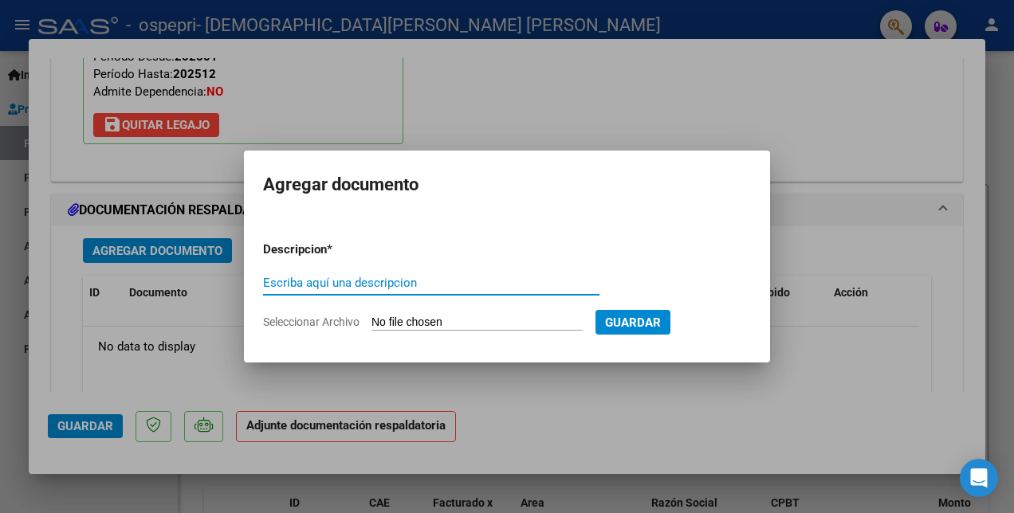
click at [311, 284] on input "Escriba aquí una descripcion" at bounding box center [431, 283] width 336 height 14
type input "L"
type input "PLANILLA"
click at [500, 317] on input "Seleccionar Archivo" at bounding box center [476, 323] width 211 height 15
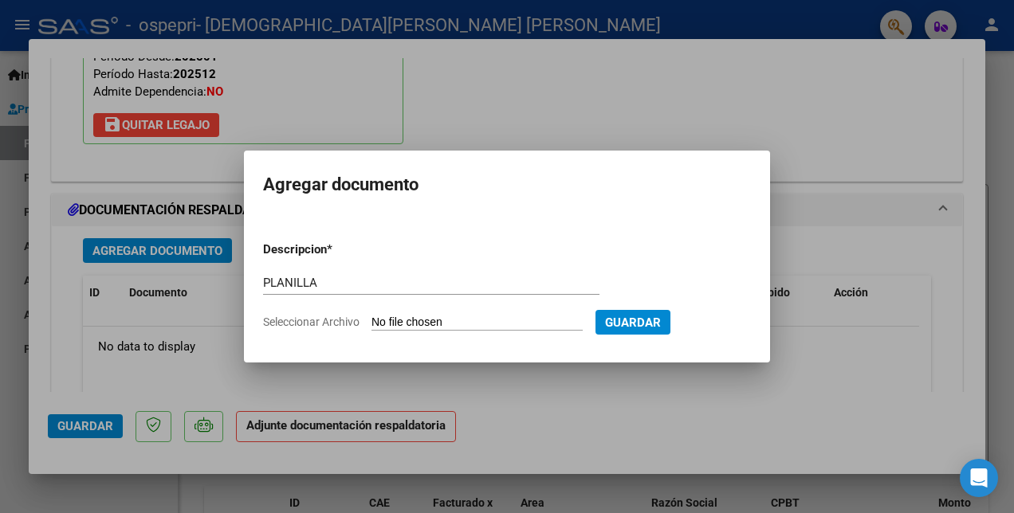
type input "C:\fakepath\[PERSON_NAME].pdf"
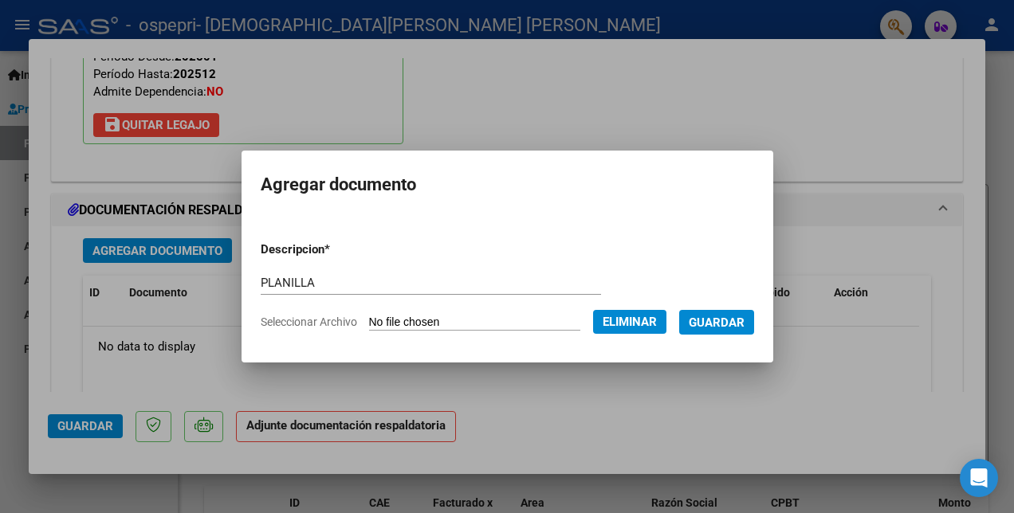
click at [734, 333] on button "Guardar" at bounding box center [716, 322] width 75 height 25
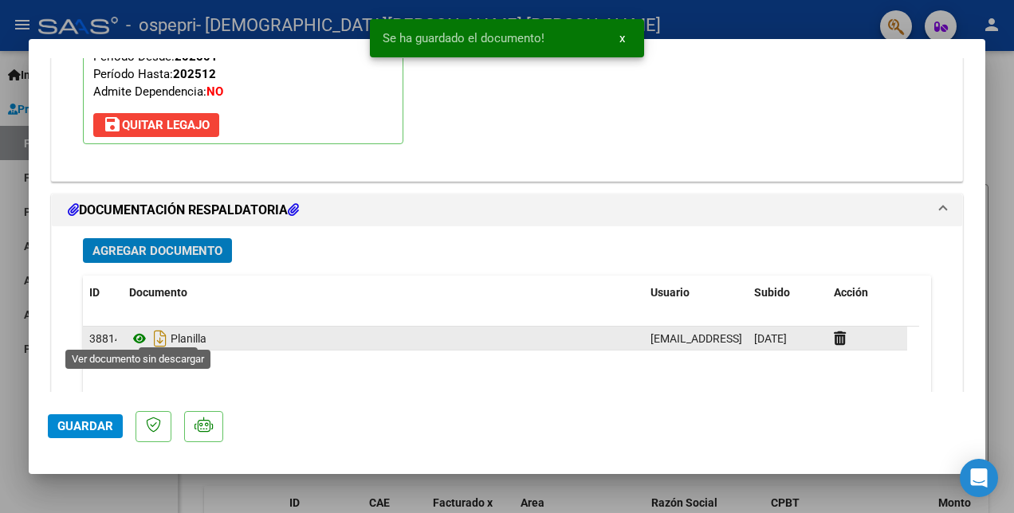
click at [133, 333] on icon at bounding box center [139, 338] width 21 height 19
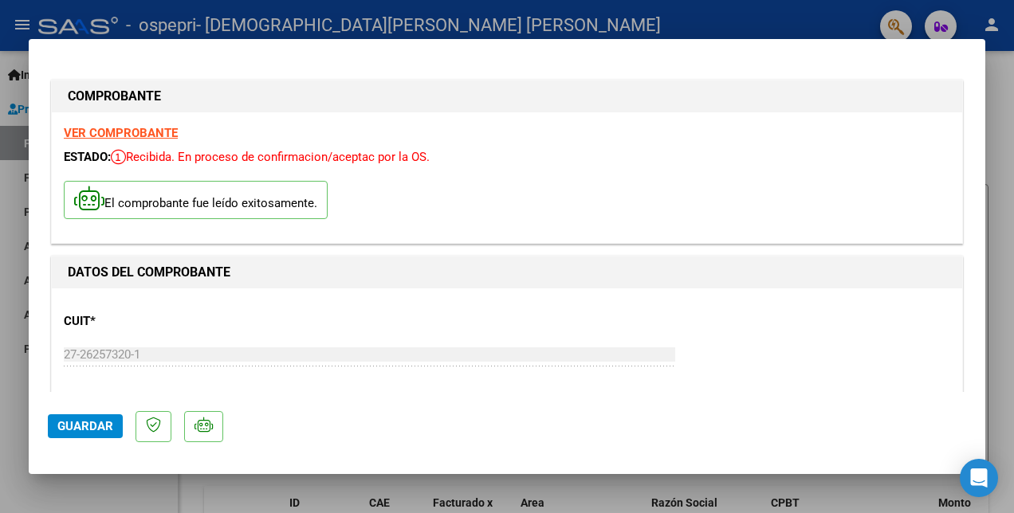
scroll to position [0, 0]
click at [108, 136] on strong "VER COMPROBANTE" at bounding box center [121, 133] width 114 height 14
click at [76, 425] on span "Guardar" at bounding box center [85, 426] width 56 height 14
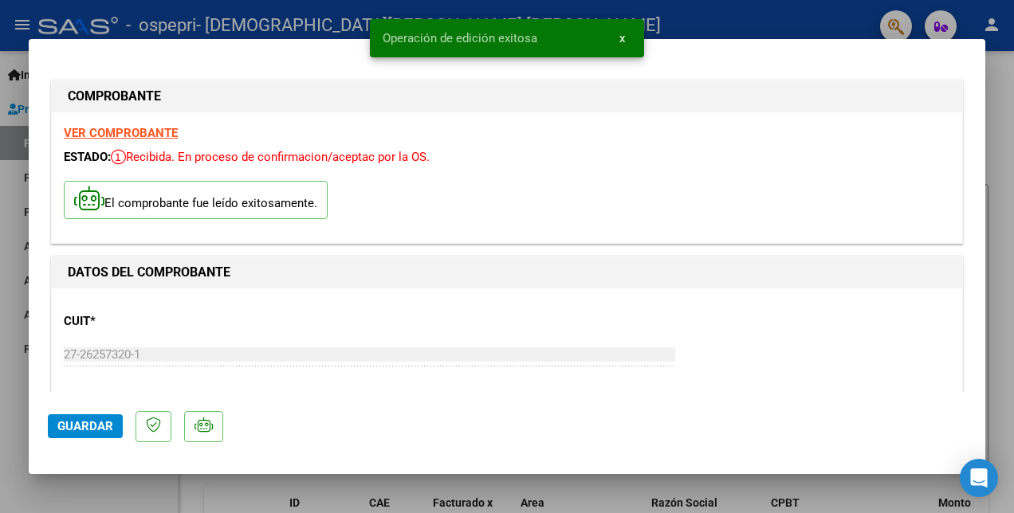
click at [769, 18] on div at bounding box center [507, 256] width 1014 height 513
type input "$ 0,00"
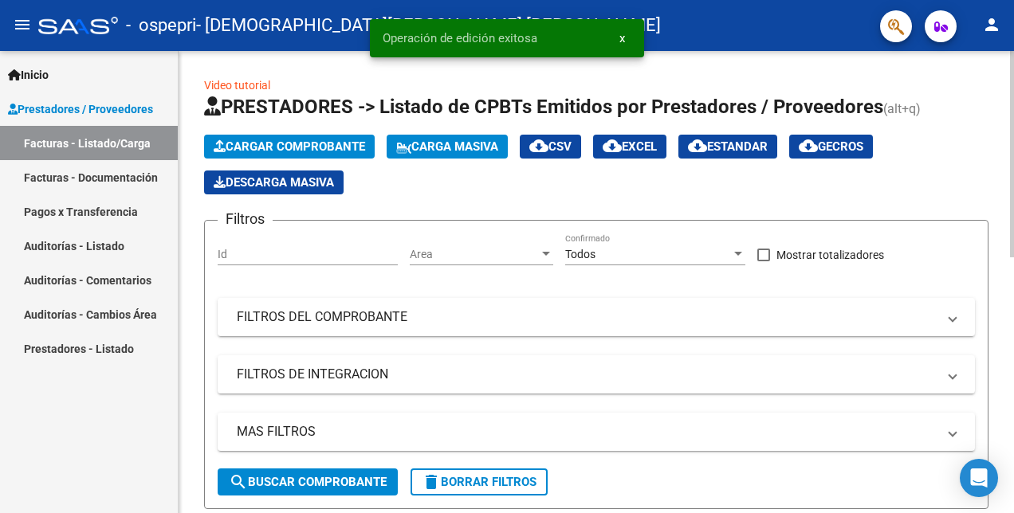
click at [328, 153] on span "Cargar Comprobante" at bounding box center [289, 147] width 151 height 14
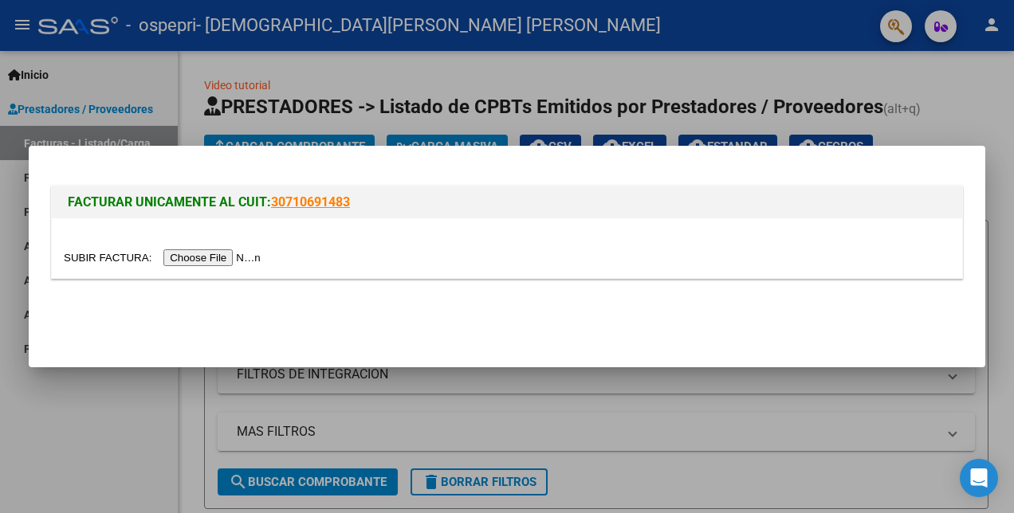
click at [203, 255] on input "file" at bounding box center [165, 258] width 202 height 17
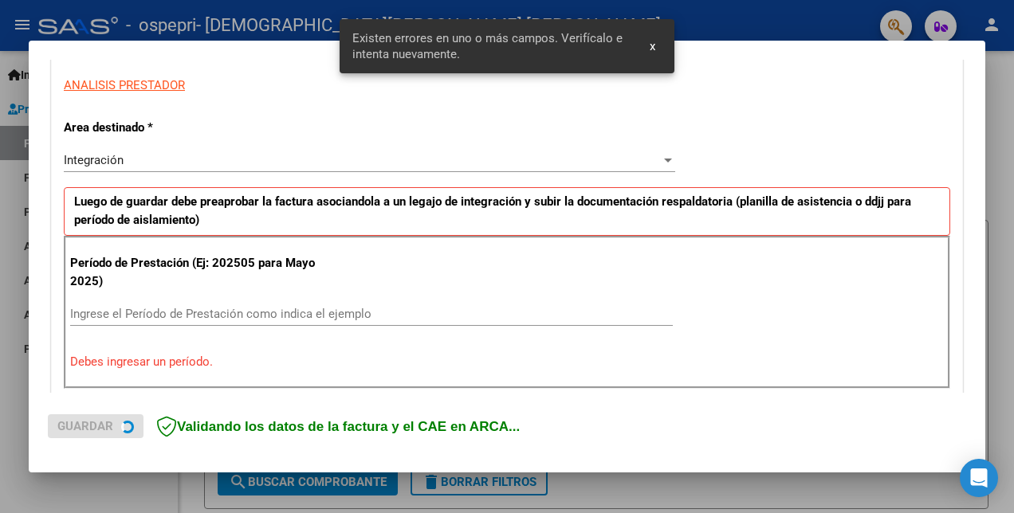
scroll to position [385, 0]
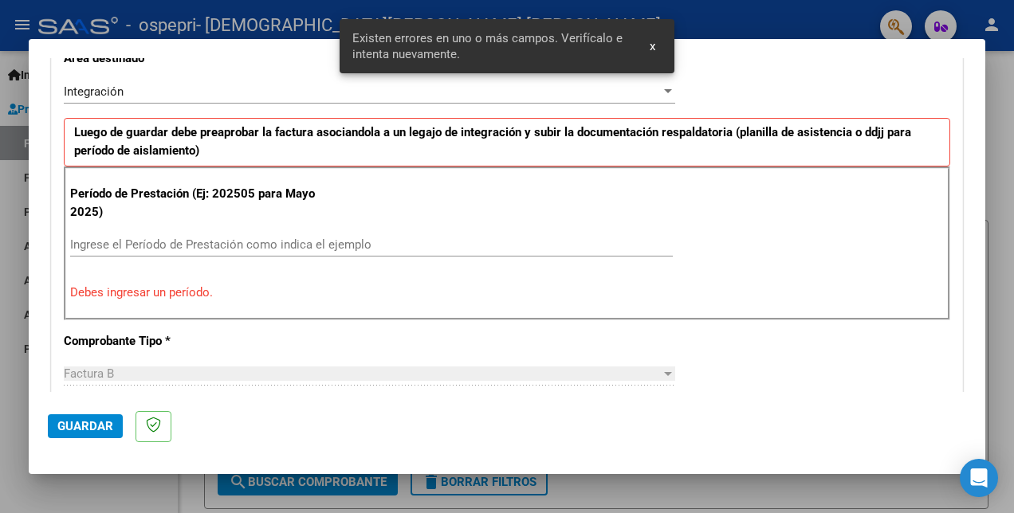
click at [120, 245] on input "Ingrese el Período de Prestación como indica el ejemplo" at bounding box center [371, 245] width 603 height 14
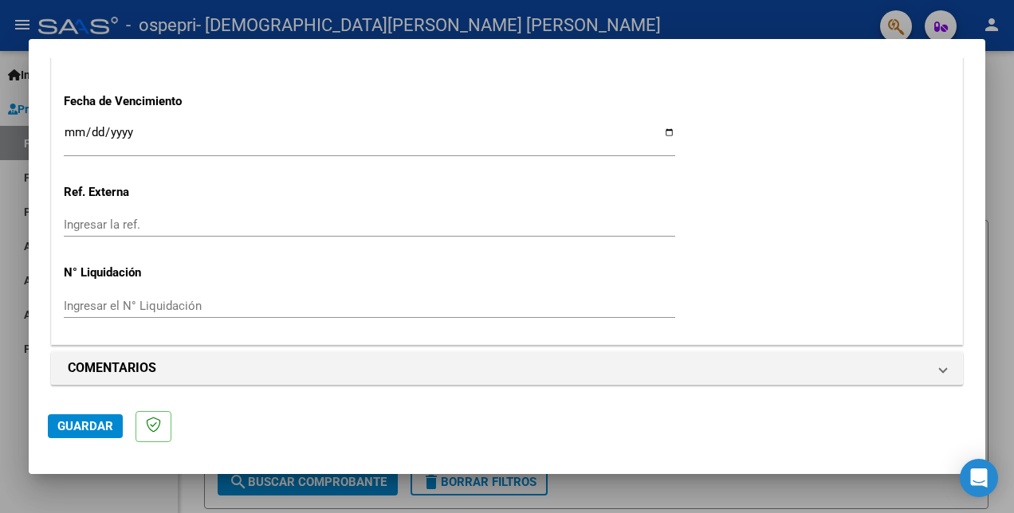
scroll to position [1113, 0]
type input "202509"
click at [80, 423] on span "Guardar" at bounding box center [85, 426] width 56 height 14
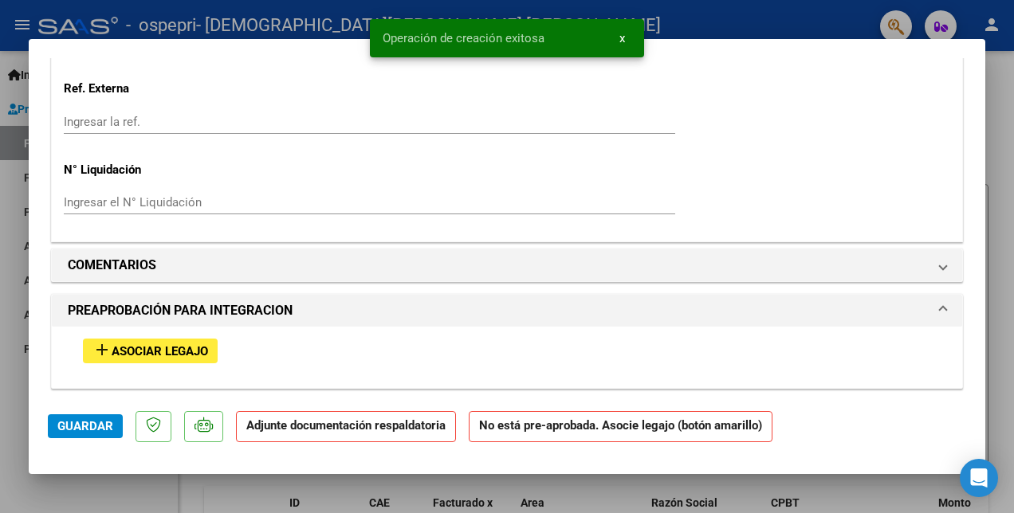
scroll to position [1275, 0]
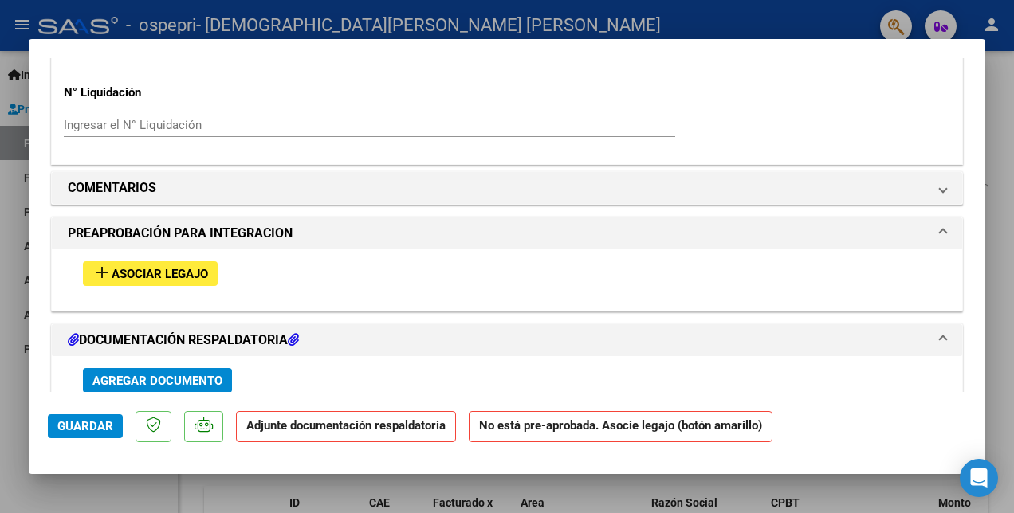
click at [167, 273] on span "Asociar Legajo" at bounding box center [160, 274] width 96 height 14
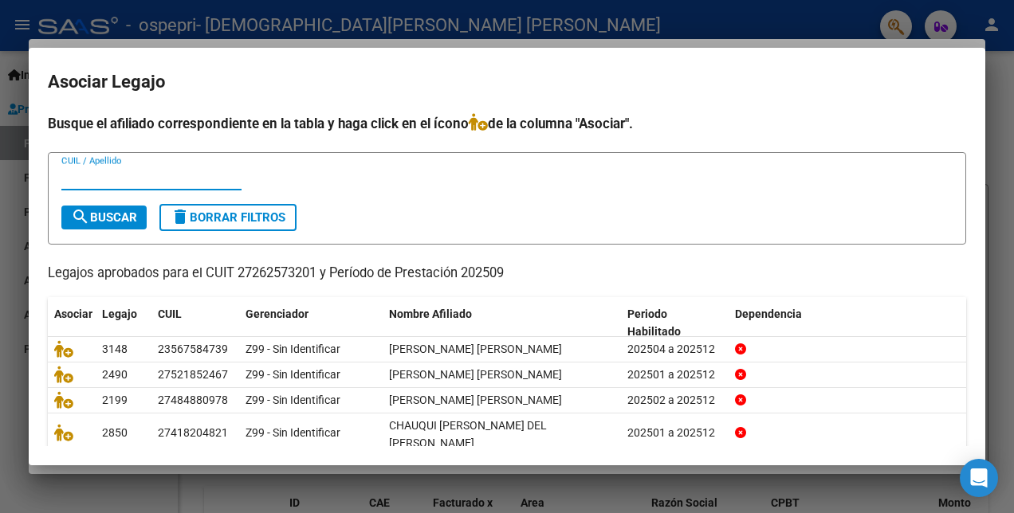
click at [85, 182] on input "CUIL / Apellido" at bounding box center [151, 178] width 180 height 14
type input "2"
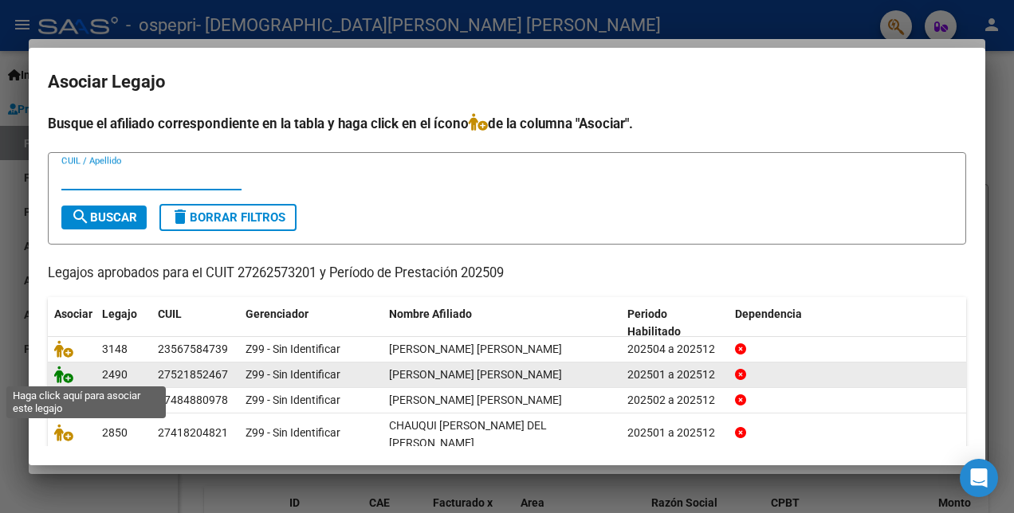
click at [60, 376] on icon at bounding box center [63, 375] width 19 height 18
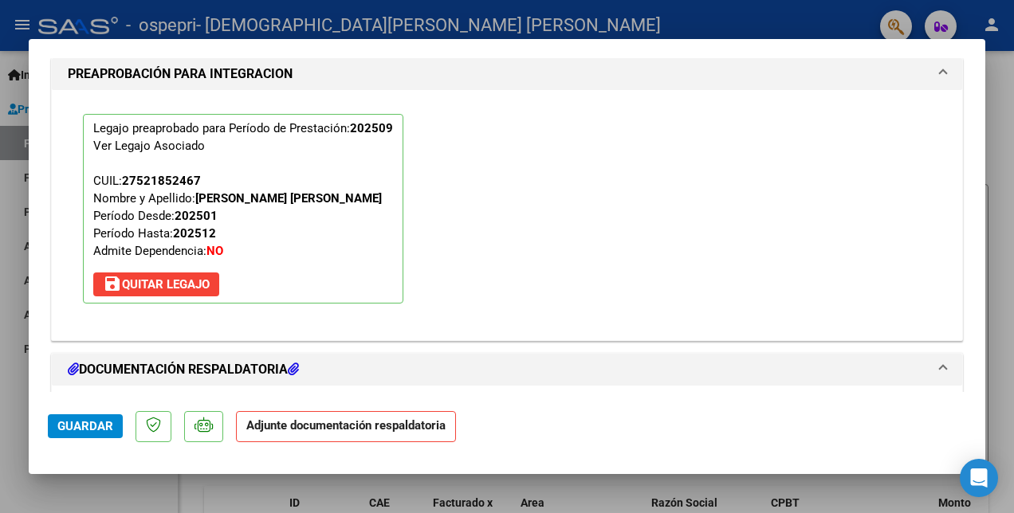
scroll to position [1556, 0]
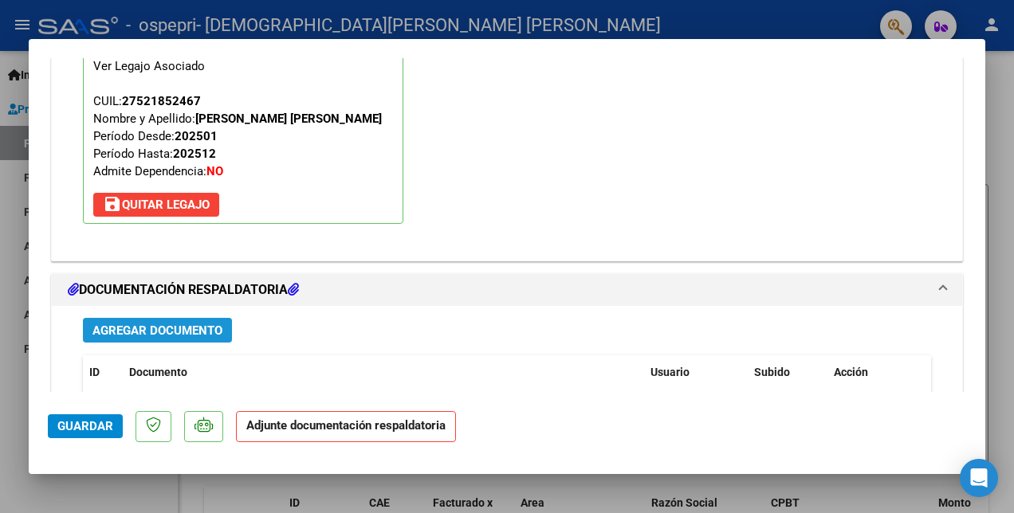
click at [174, 326] on span "Agregar Documento" at bounding box center [157, 331] width 130 height 14
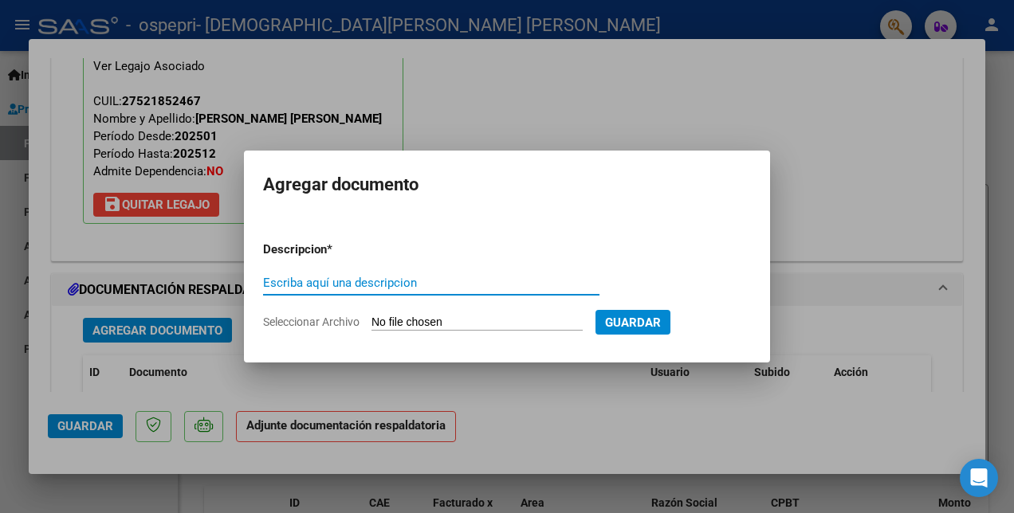
click at [299, 283] on input "Escriba aquí una descripcion" at bounding box center [431, 283] width 336 height 14
type input "PLANILLA"
click at [403, 323] on input "Seleccionar Archivo" at bounding box center [476, 323] width 211 height 15
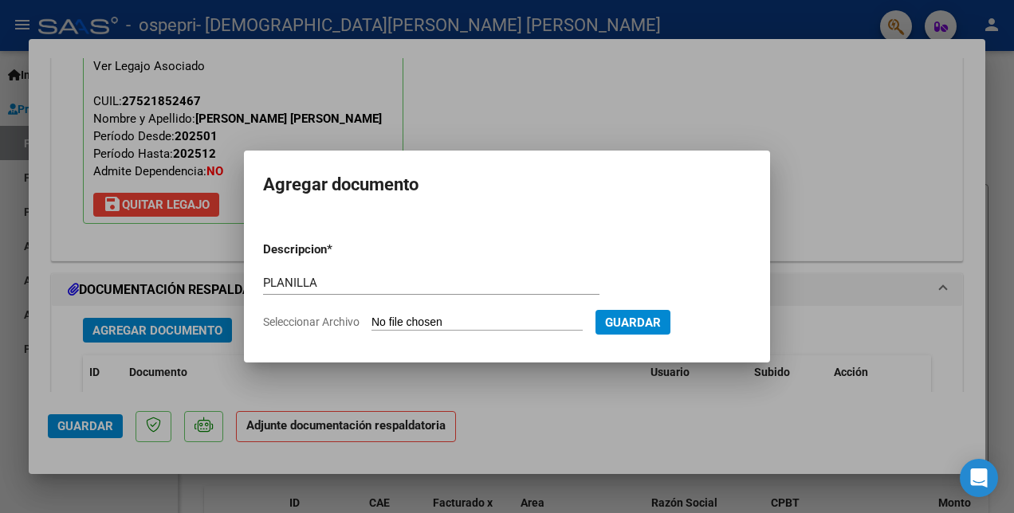
type input "C:\fakepath\[PERSON_NAME] PLANILLA.pdf"
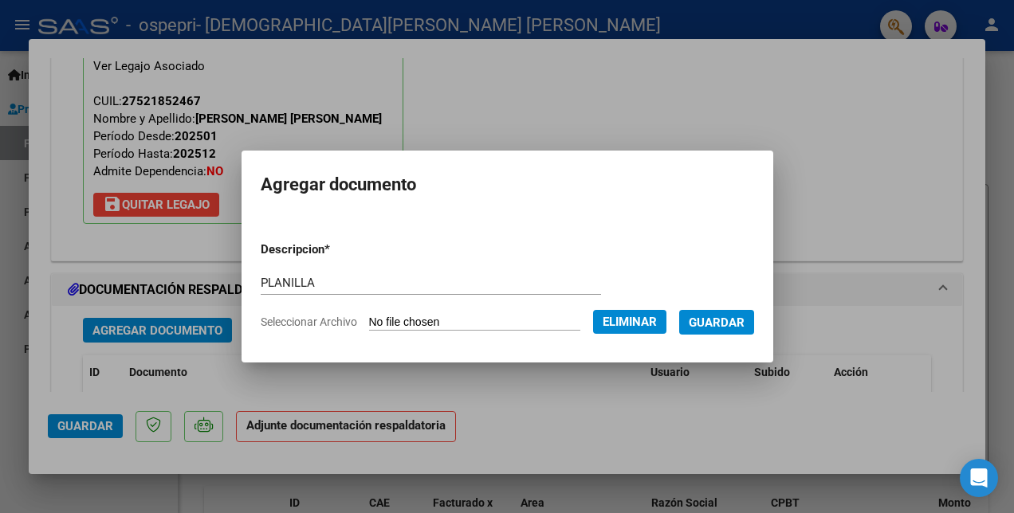
click at [745, 326] on span "Guardar" at bounding box center [717, 323] width 56 height 14
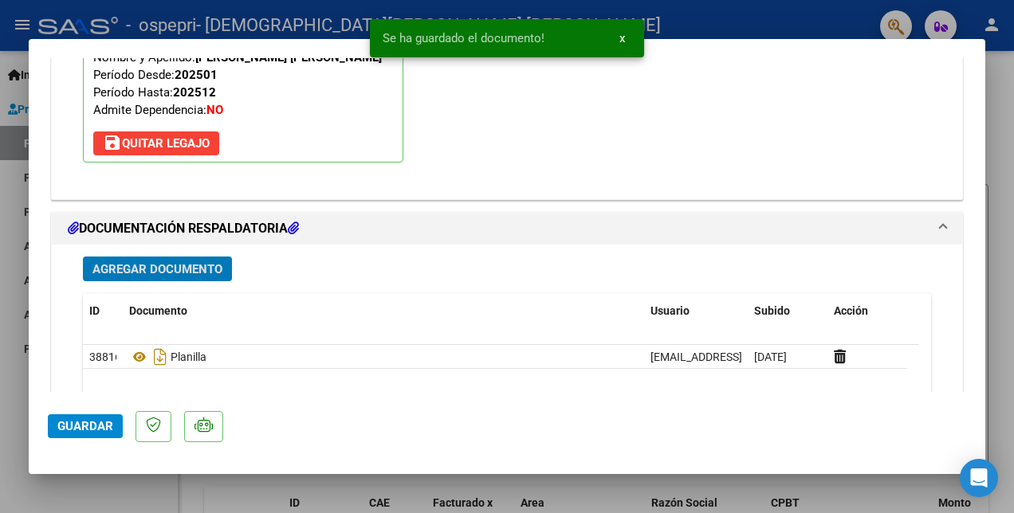
scroll to position [1715, 0]
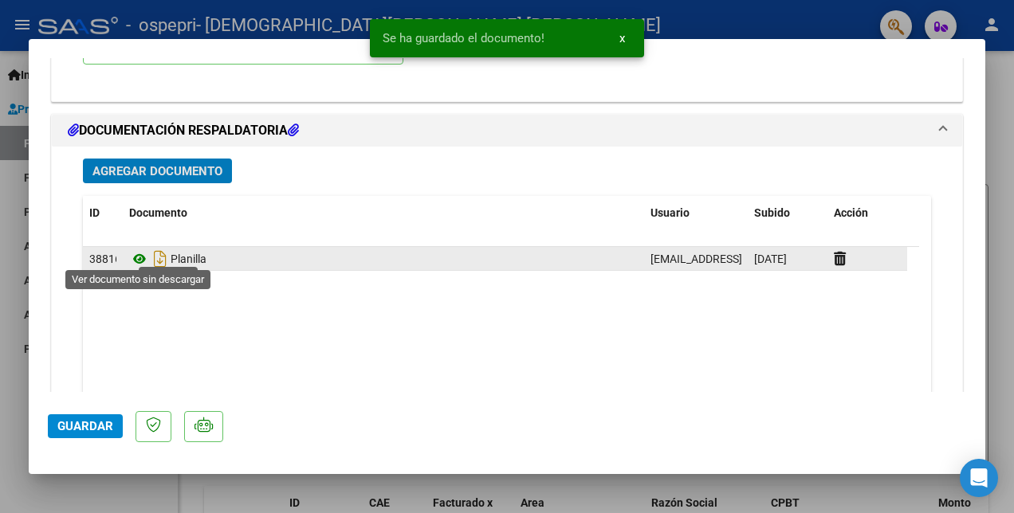
click at [139, 252] on icon at bounding box center [139, 259] width 21 height 19
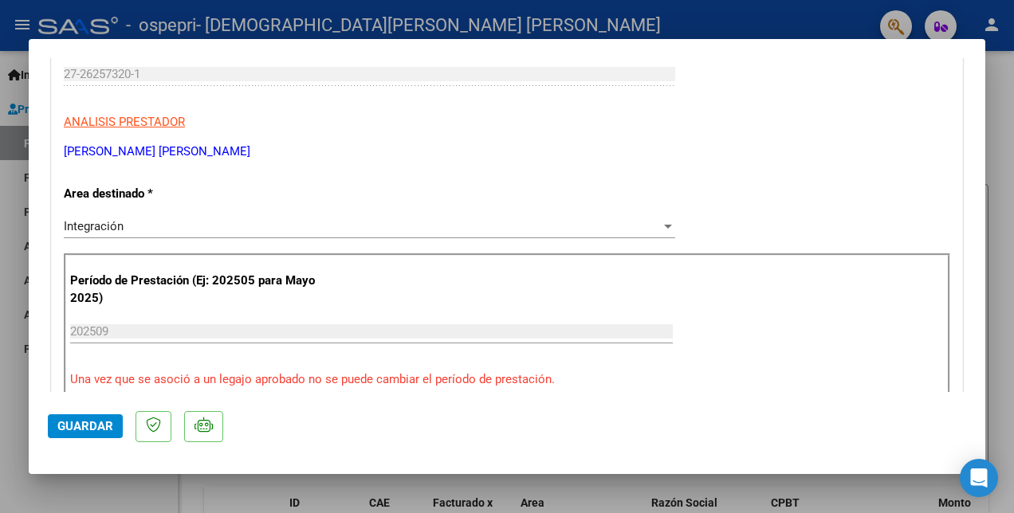
scroll to position [0, 0]
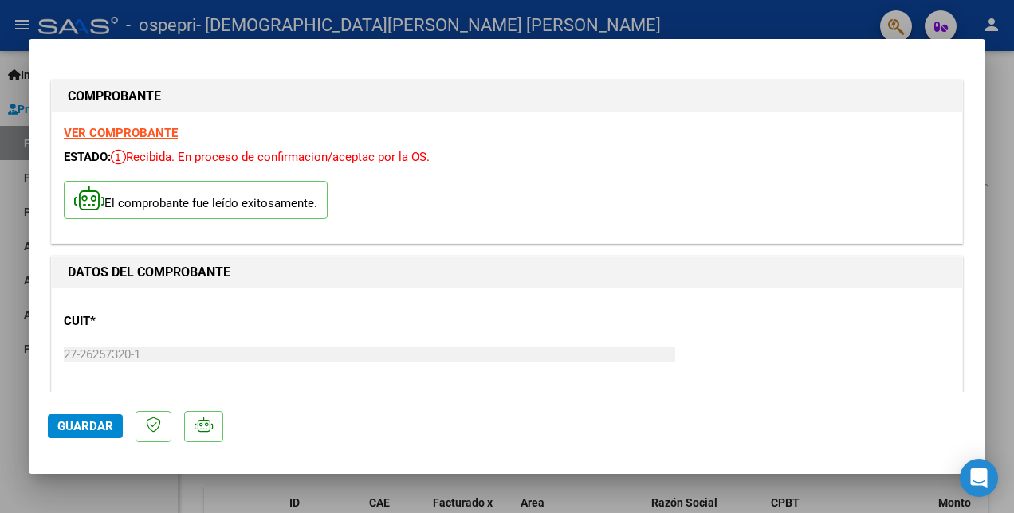
click at [93, 132] on strong "VER COMPROBANTE" at bounding box center [121, 133] width 114 height 14
click at [97, 420] on span "Guardar" at bounding box center [85, 426] width 56 height 14
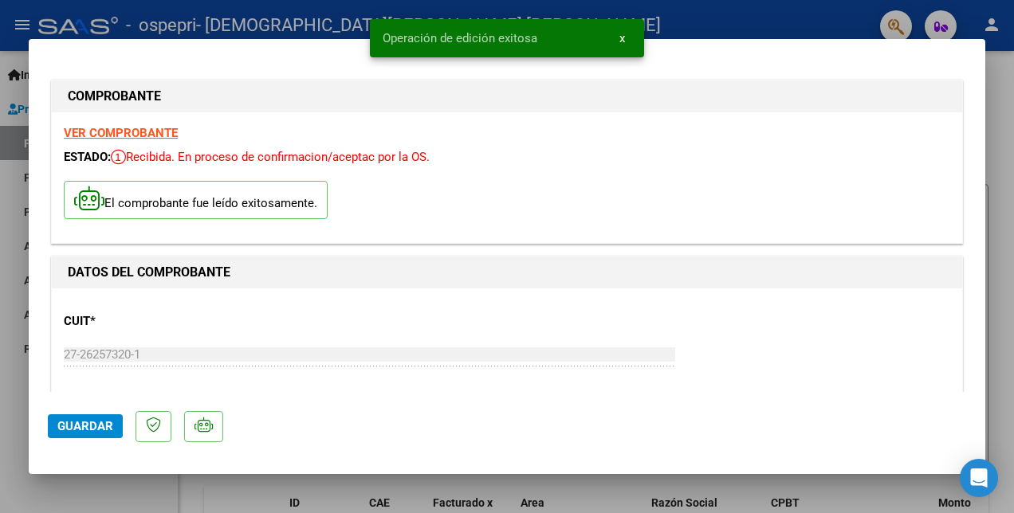
click at [687, 32] on div at bounding box center [507, 256] width 1014 height 513
type input "$ 0,00"
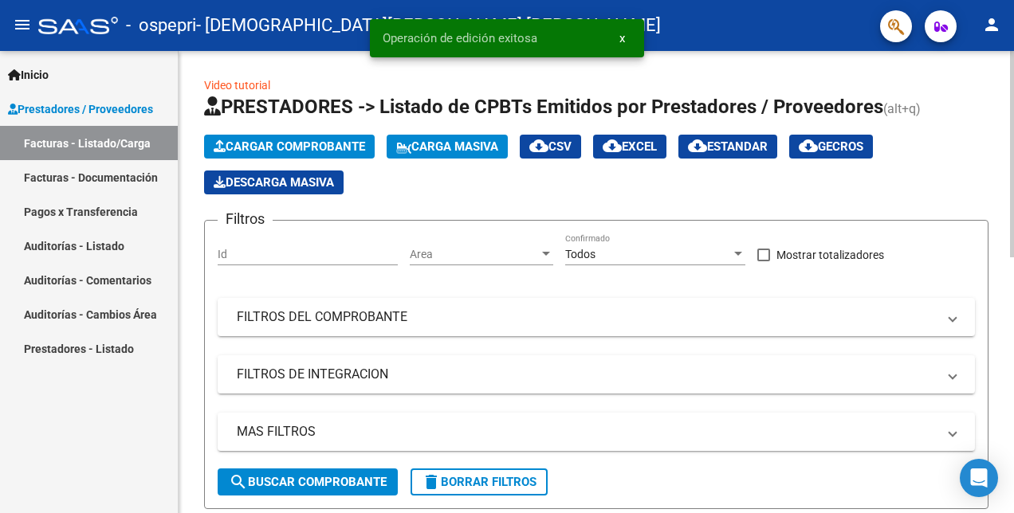
click at [269, 146] on span "Cargar Comprobante" at bounding box center [289, 147] width 151 height 14
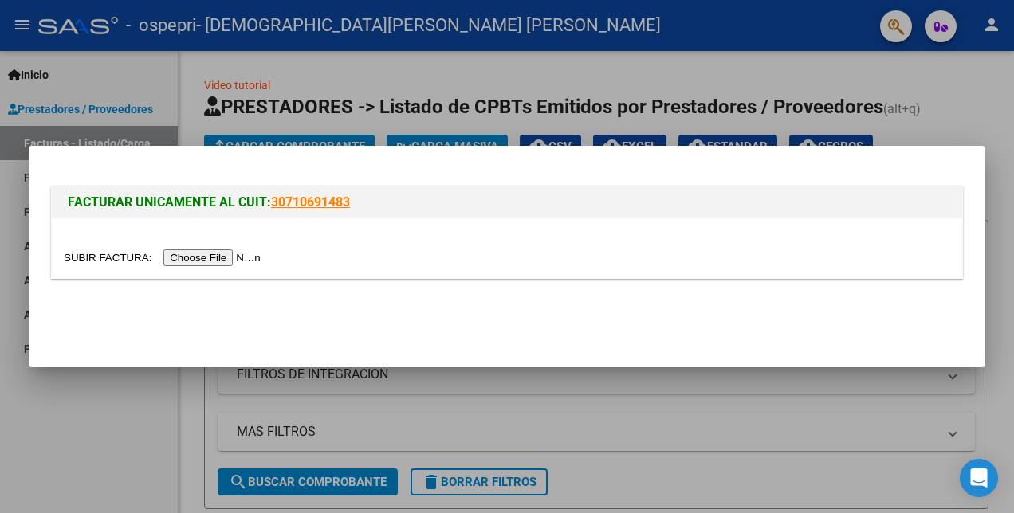
click at [219, 256] on input "file" at bounding box center [165, 258] width 202 height 17
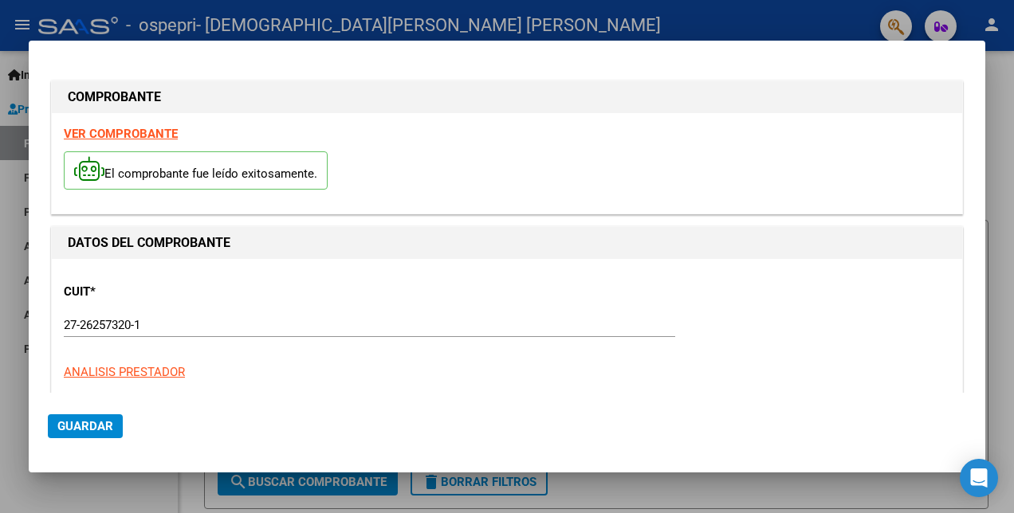
click at [132, 210] on div "VER COMPROBANTE El comprobante fue leído exitosamente." at bounding box center [507, 163] width 910 height 100
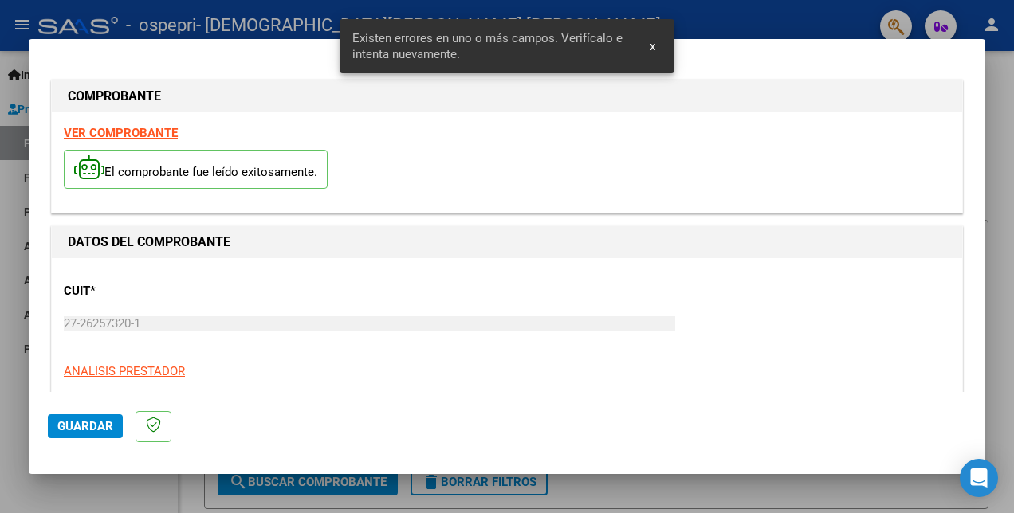
click at [119, 134] on strong "VER COMPROBANTE" at bounding box center [121, 133] width 114 height 14
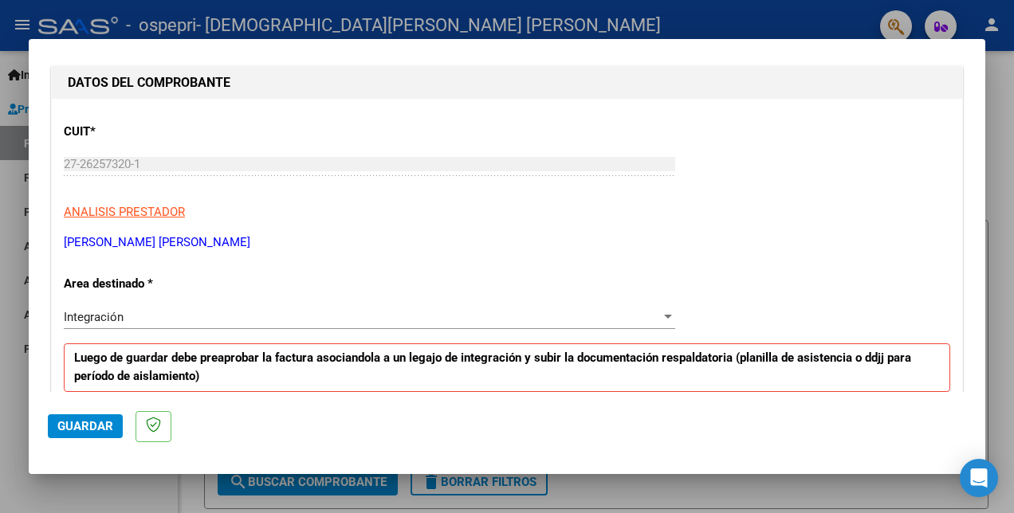
scroll to position [319, 0]
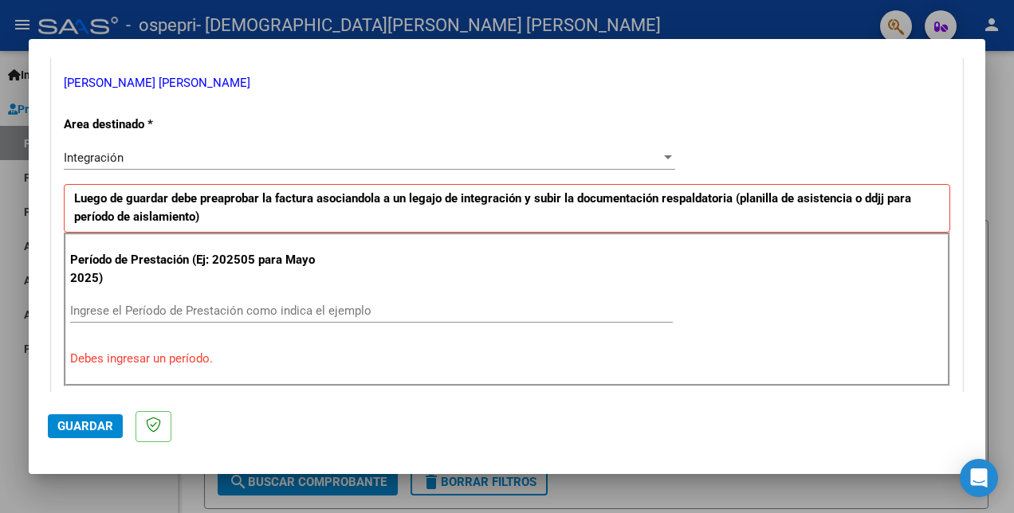
click at [122, 312] on input "Ingrese el Período de Prestación como indica el ejemplo" at bounding box center [371, 311] width 603 height 14
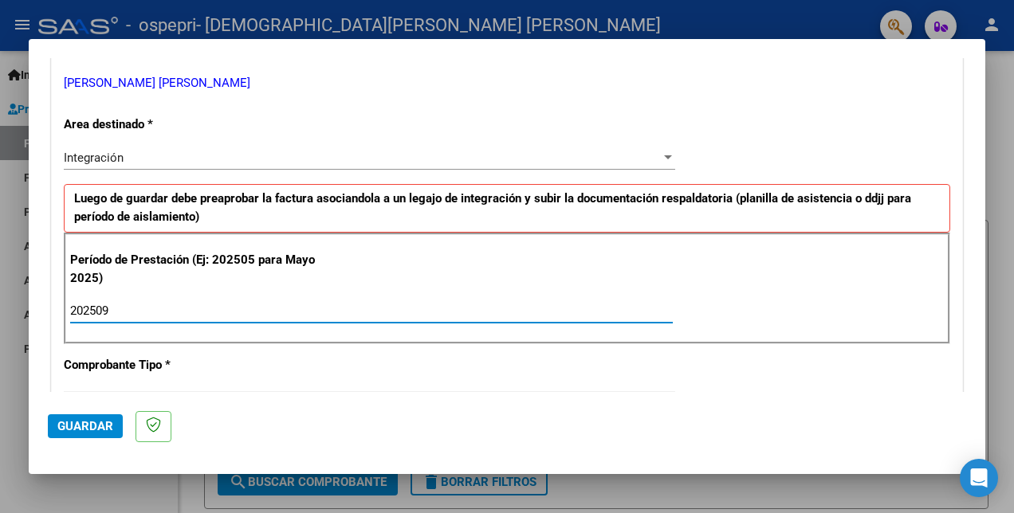
type input "202509"
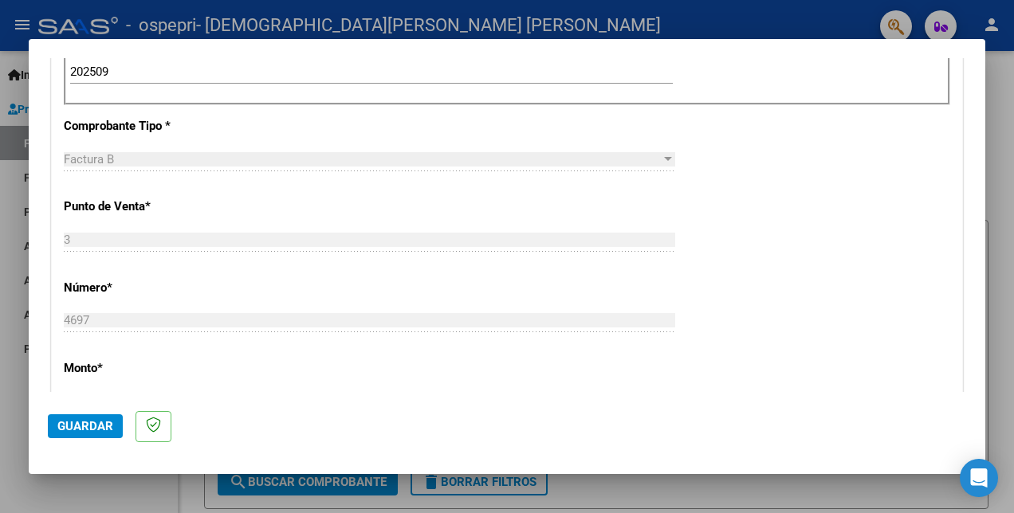
scroll to position [717, 0]
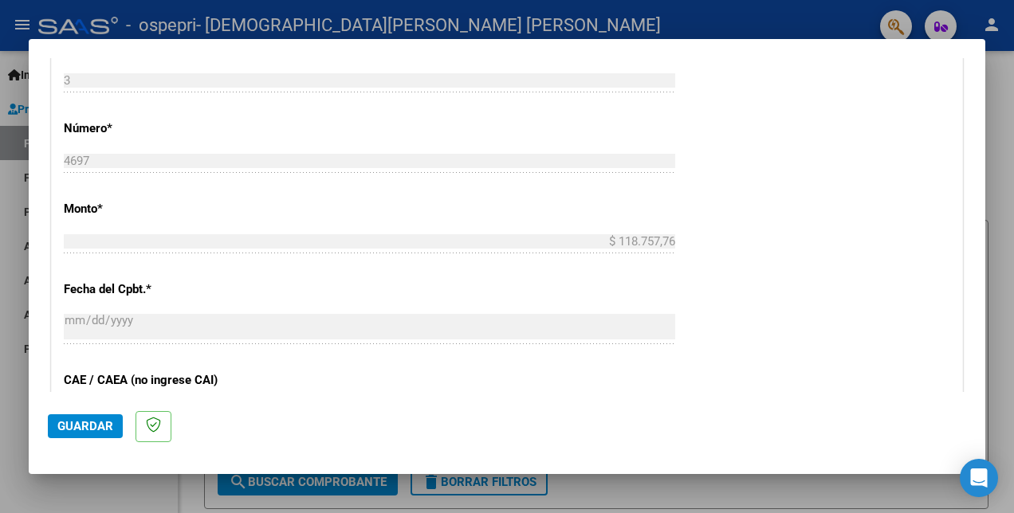
click at [91, 422] on span "Guardar" at bounding box center [85, 426] width 56 height 14
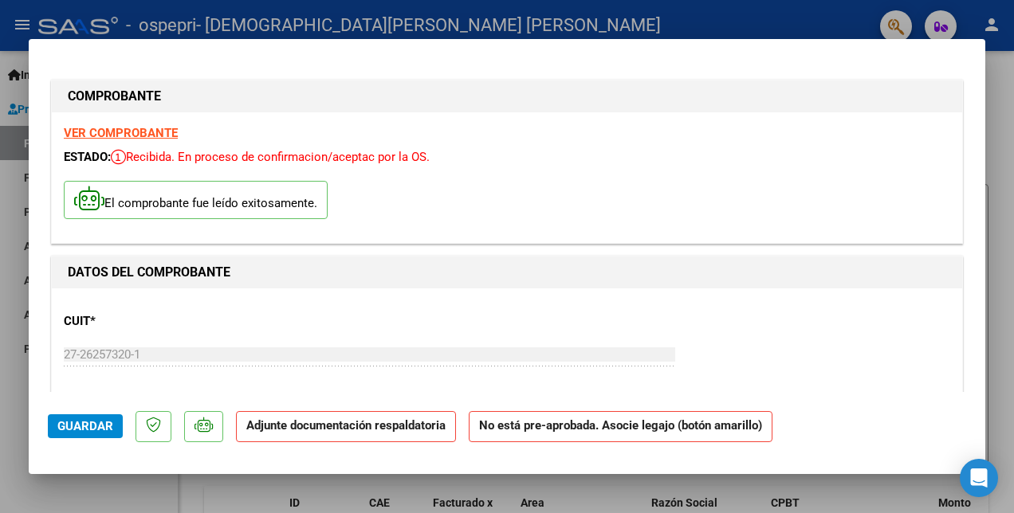
scroll to position [0, 0]
click at [151, 132] on strong "VER COMPROBANTE" at bounding box center [121, 133] width 114 height 14
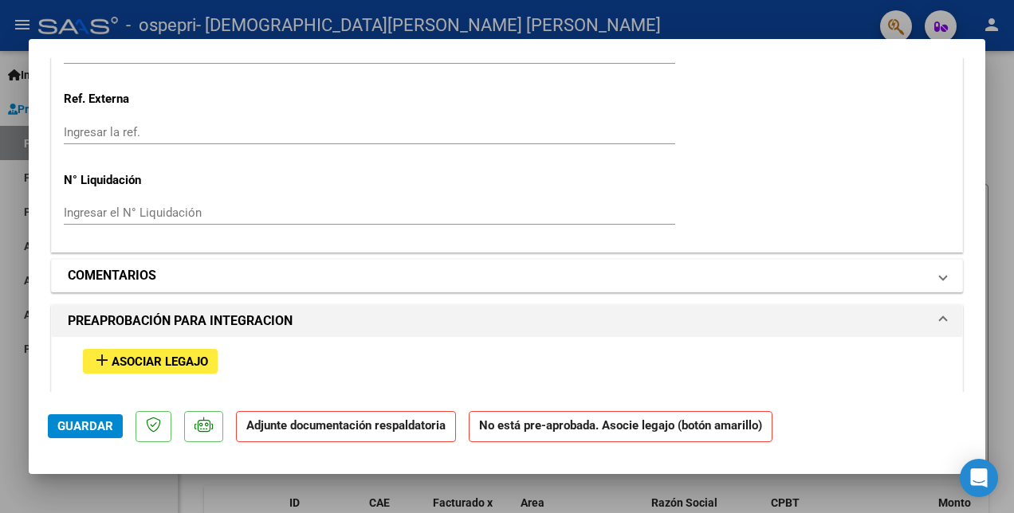
scroll to position [1275, 0]
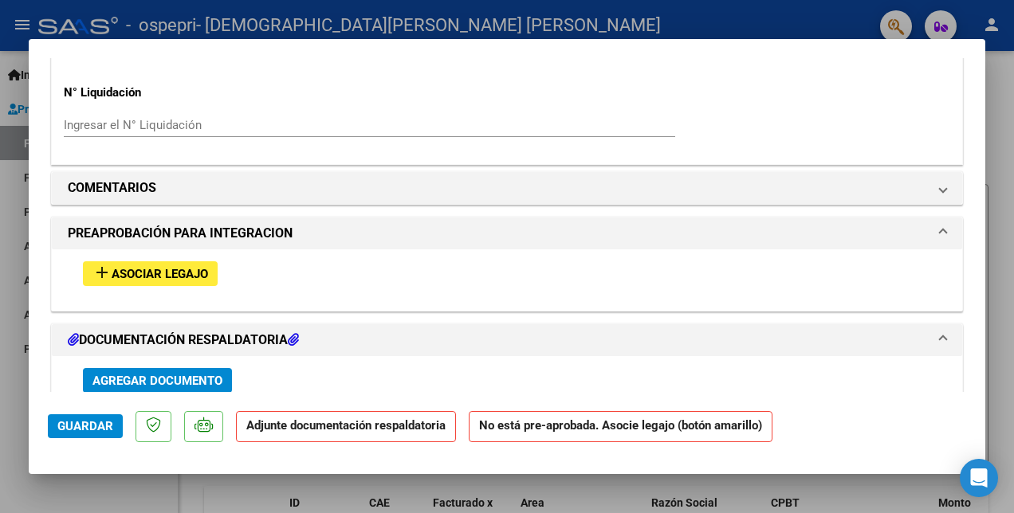
click at [192, 267] on span "Asociar Legajo" at bounding box center [160, 274] width 96 height 14
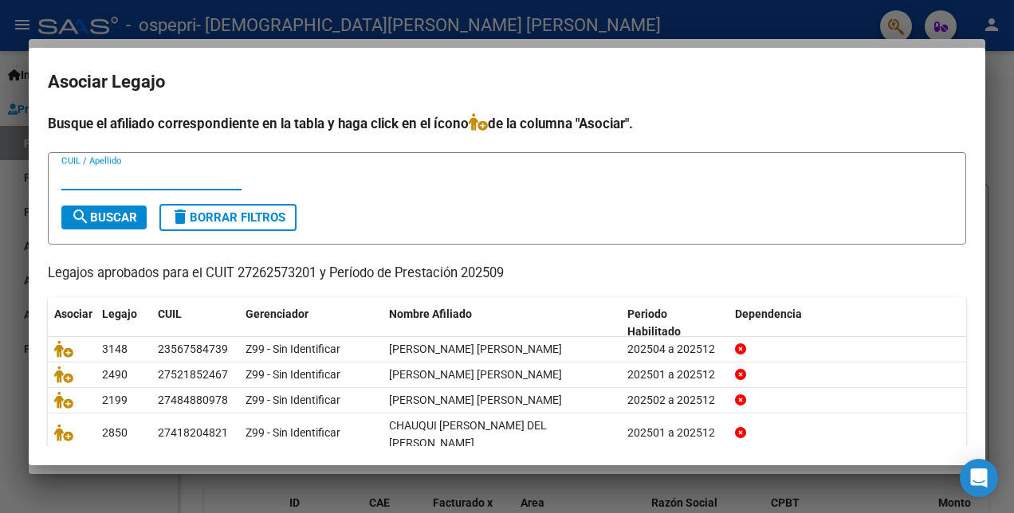
scroll to position [73, 0]
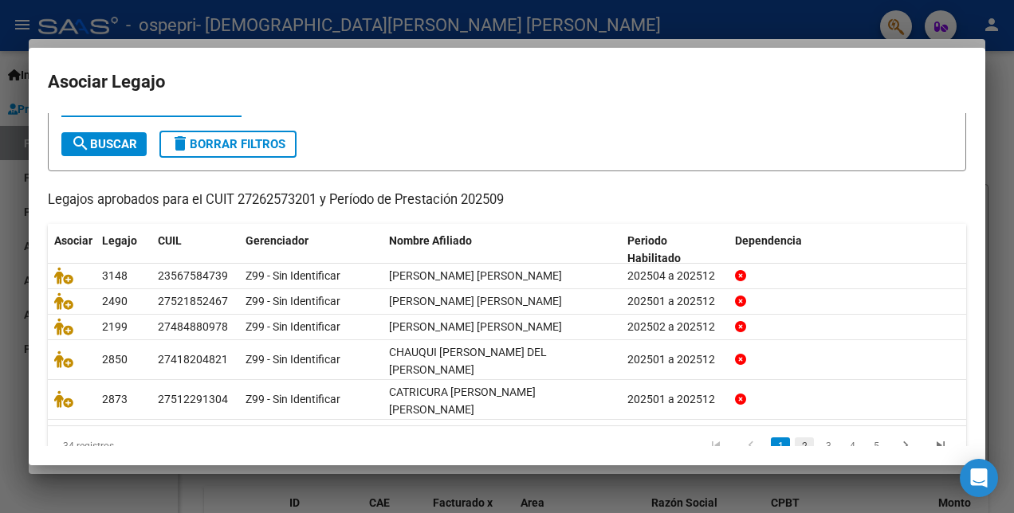
click at [795, 438] on link "2" at bounding box center [804, 447] width 19 height 18
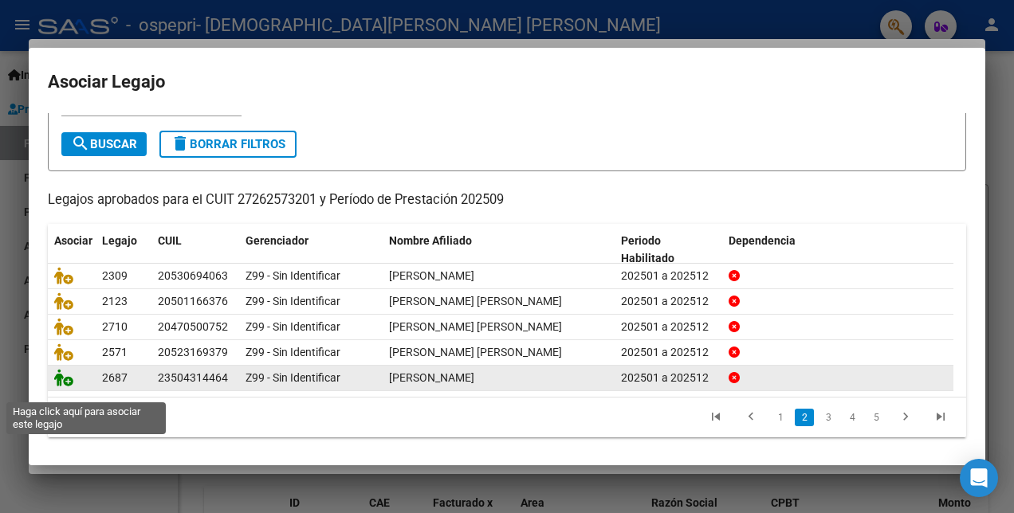
click at [65, 387] on icon at bounding box center [63, 378] width 19 height 18
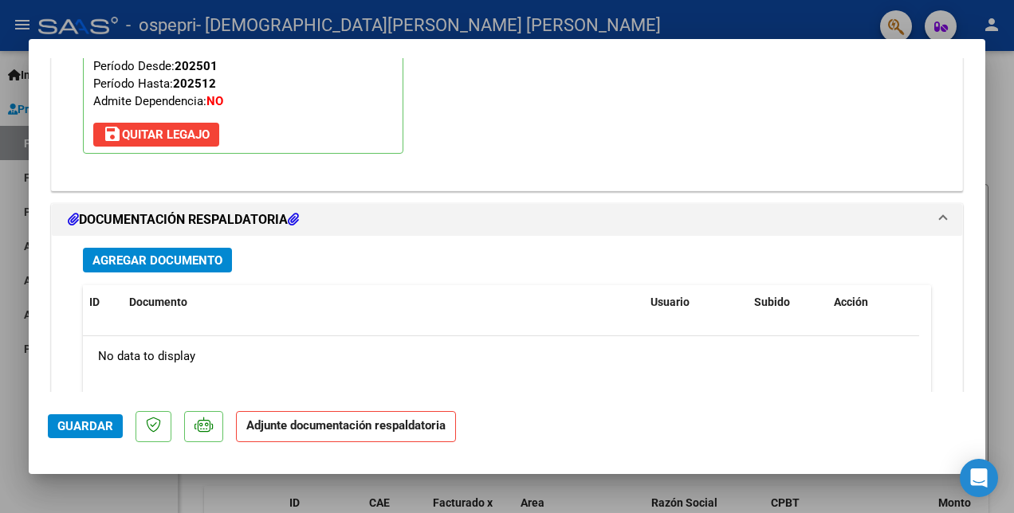
scroll to position [1636, 0]
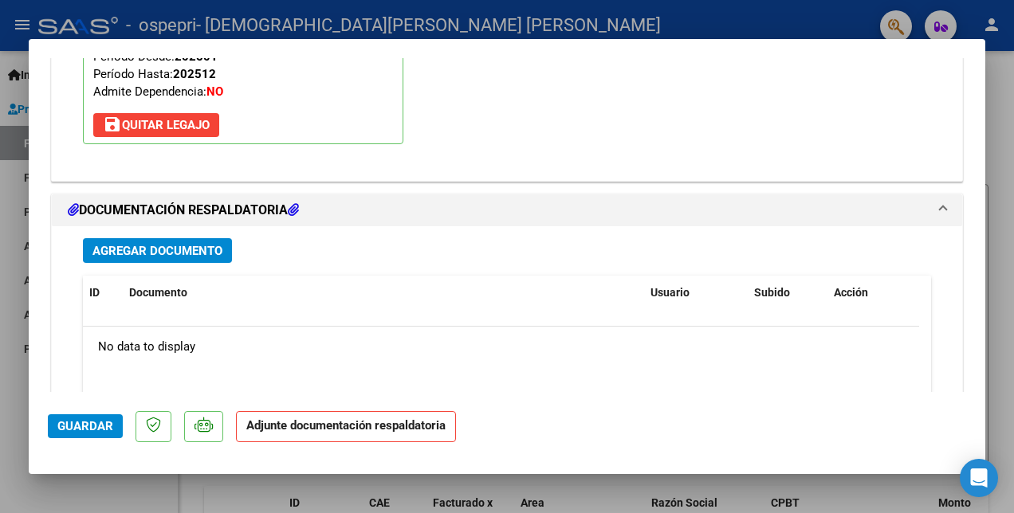
click at [187, 246] on span "Agregar Documento" at bounding box center [157, 251] width 130 height 14
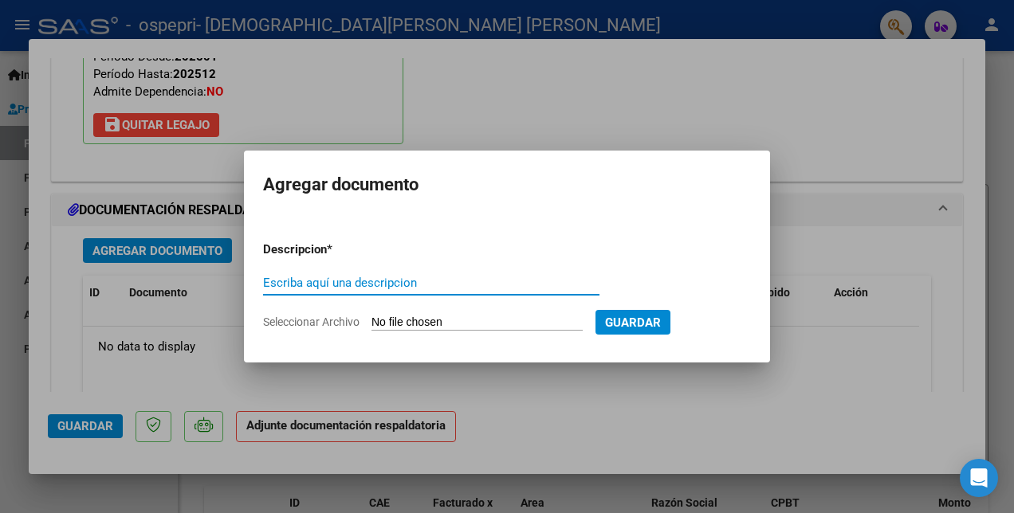
click at [277, 284] on input "Escriba aquí una descripcion" at bounding box center [431, 283] width 336 height 14
type input "V"
type input "PLANILLA"
click at [407, 316] on input "Seleccionar Archivo" at bounding box center [476, 323] width 211 height 15
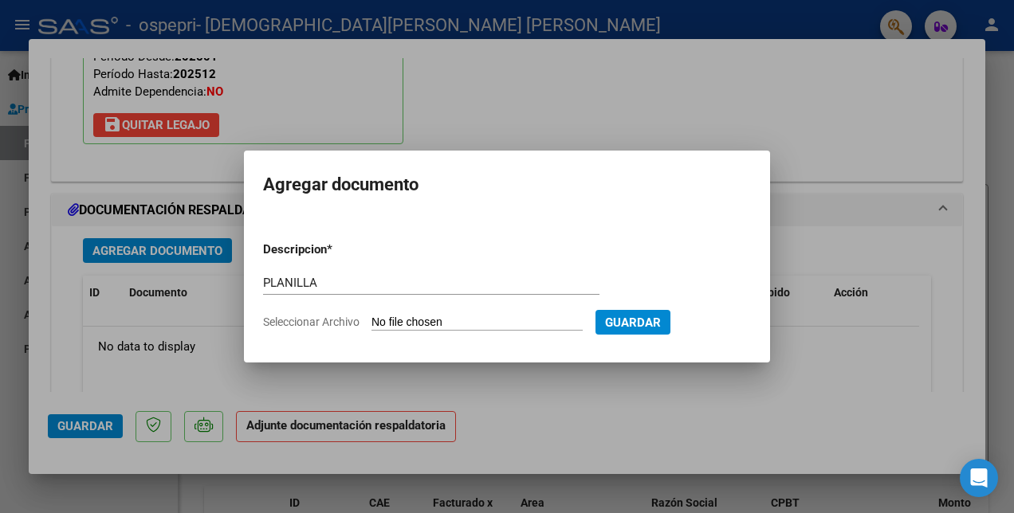
click at [466, 124] on div at bounding box center [507, 256] width 1014 height 513
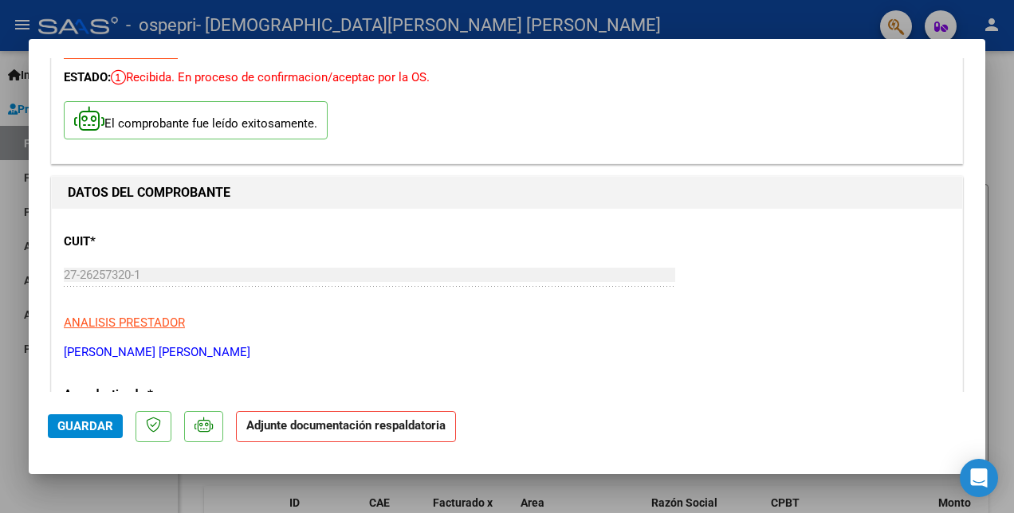
scroll to position [0, 0]
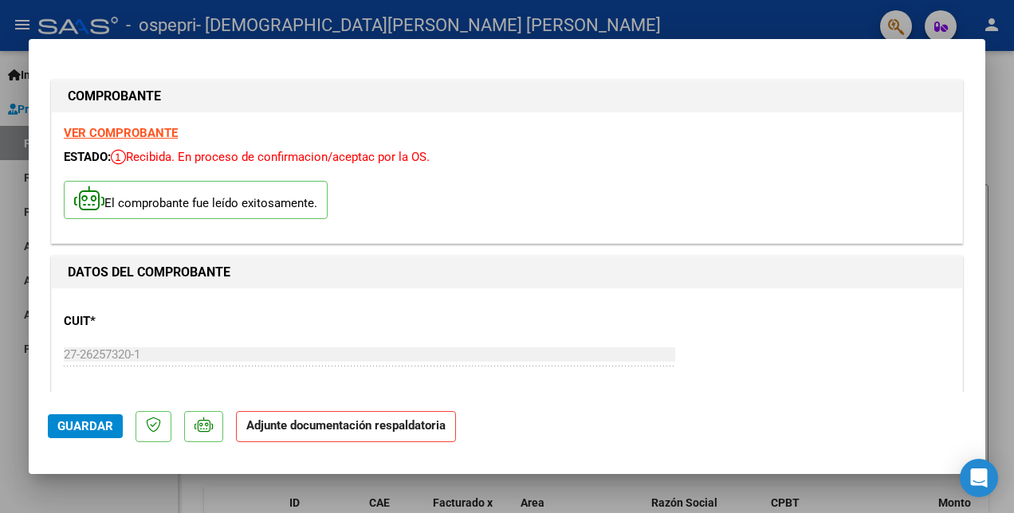
click at [128, 128] on strong "VER COMPROBANTE" at bounding box center [121, 133] width 114 height 14
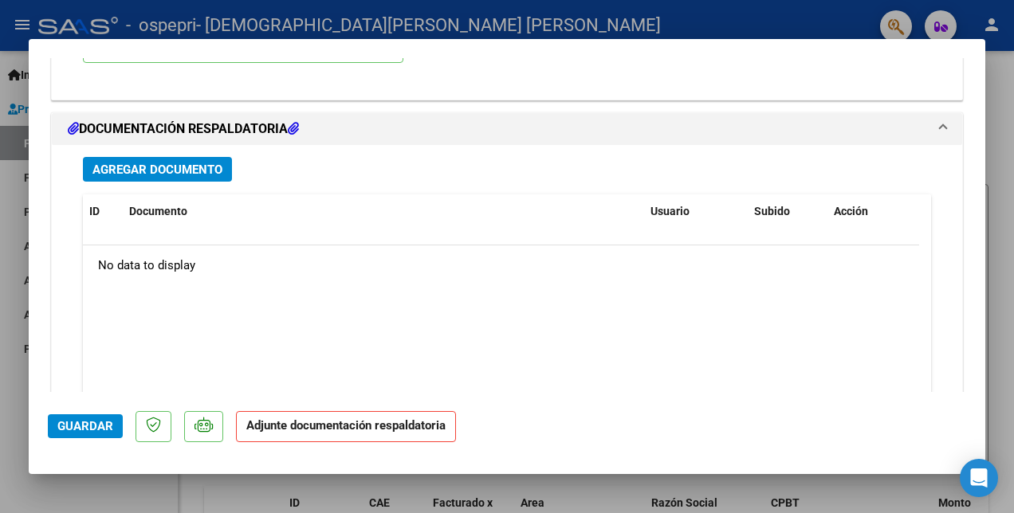
scroll to position [1754, 0]
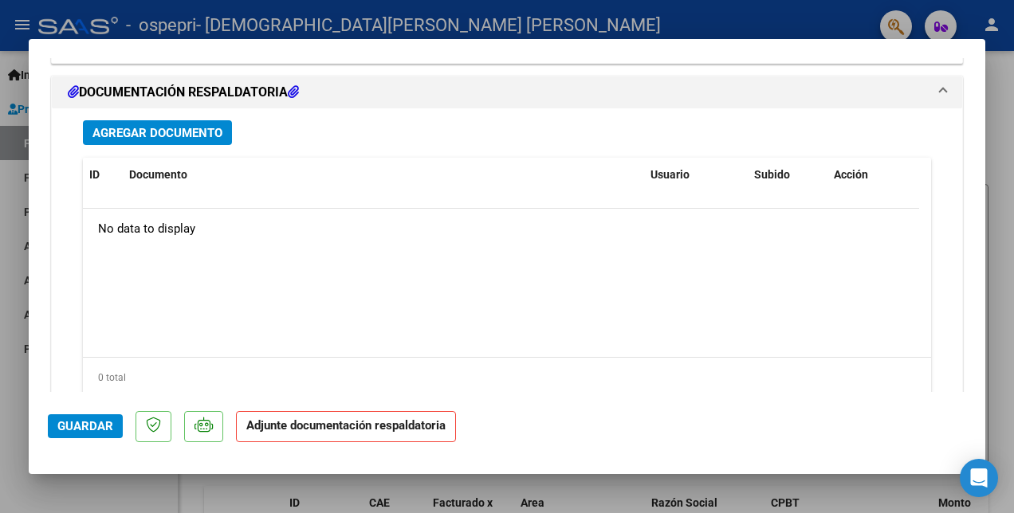
click at [215, 126] on span "Agregar Documento" at bounding box center [157, 133] width 130 height 14
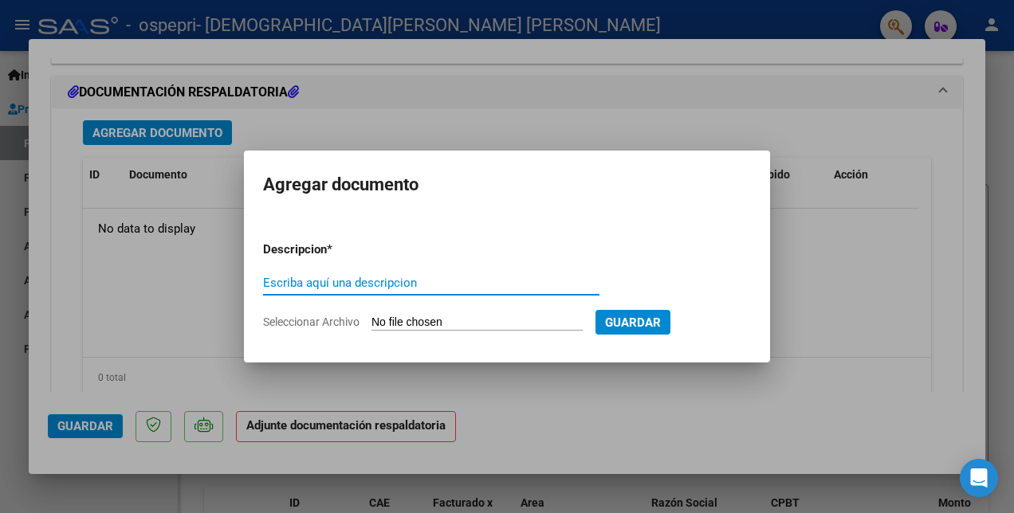
click at [344, 277] on input "Escriba aquí una descripcion" at bounding box center [431, 283] width 336 height 14
type input "PLANILLA"
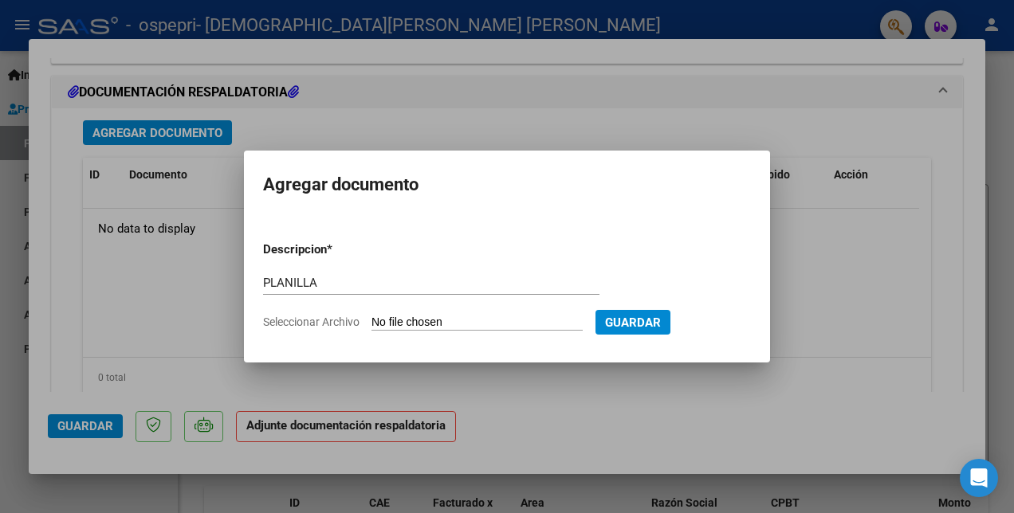
click at [413, 324] on input "Seleccionar Archivo" at bounding box center [476, 323] width 211 height 15
click at [438, 316] on input "Seleccionar Archivo" at bounding box center [476, 323] width 211 height 15
type input "C:\fakepath\[PERSON_NAME].pdf"
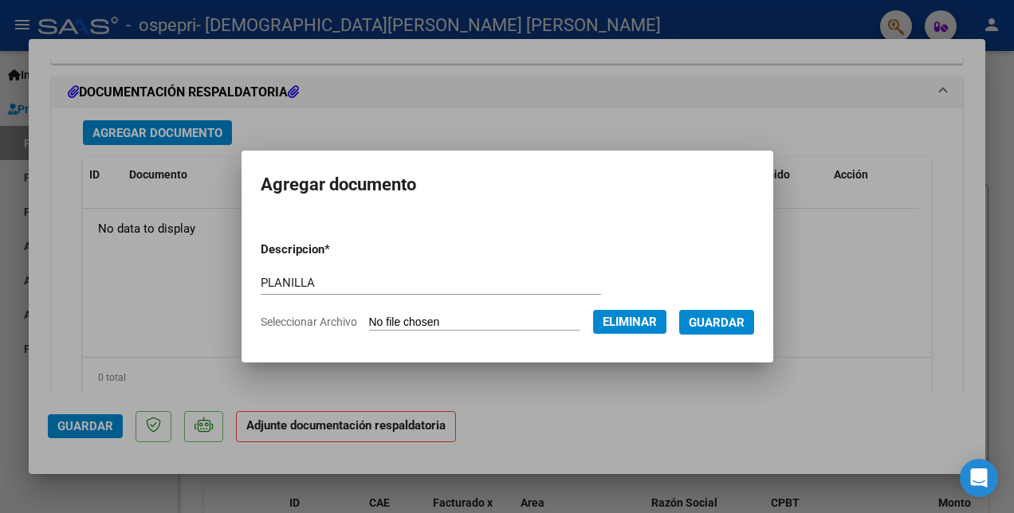
click at [717, 327] on span "Guardar" at bounding box center [717, 323] width 56 height 14
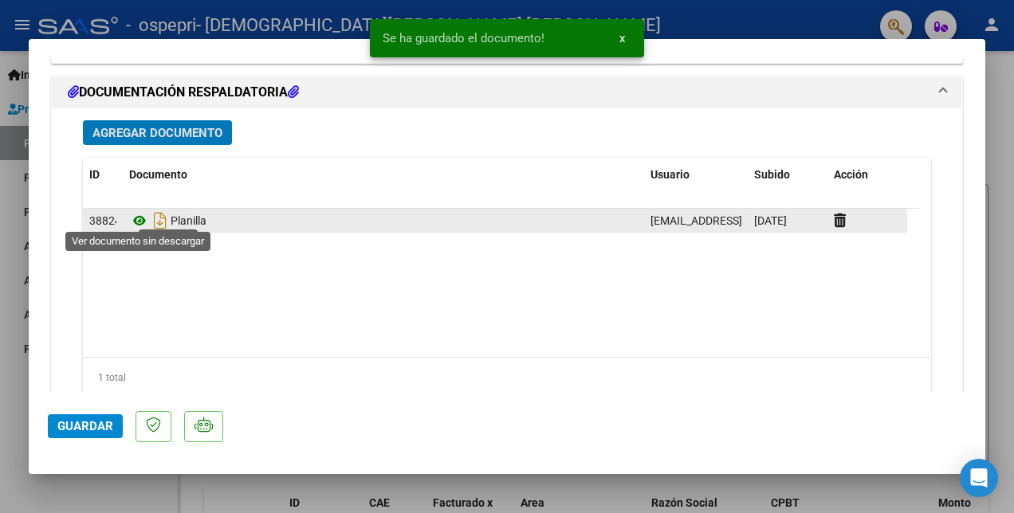
click at [142, 214] on icon at bounding box center [139, 220] width 21 height 19
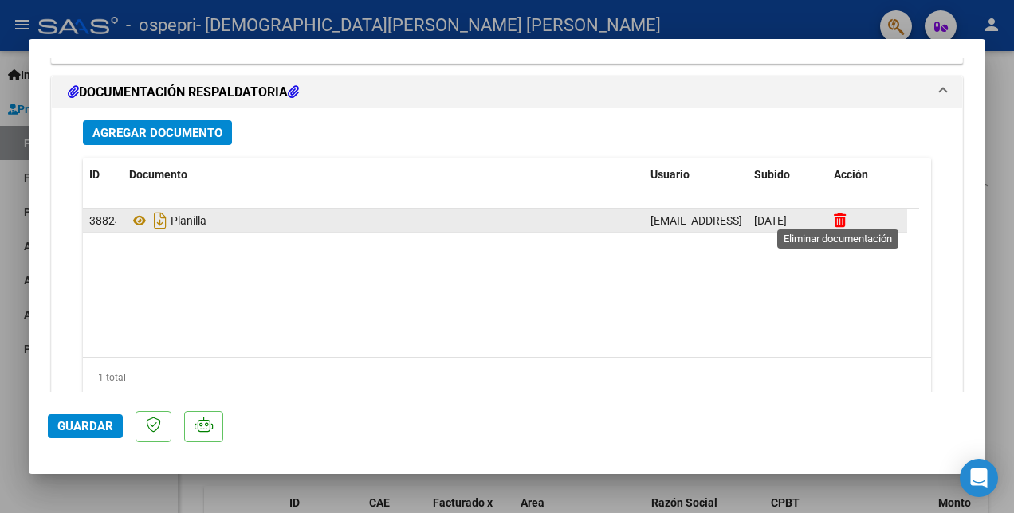
click at [839, 213] on icon at bounding box center [840, 220] width 12 height 15
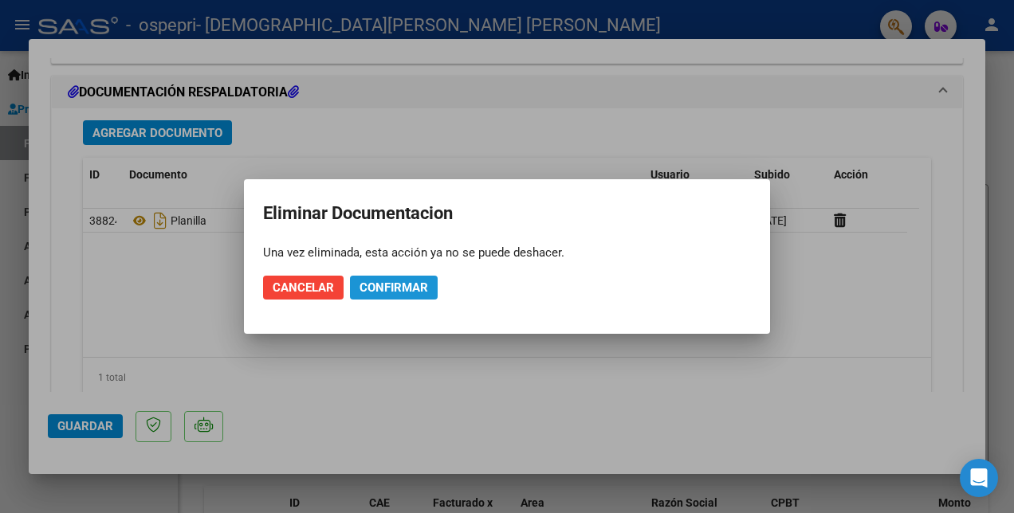
click at [394, 287] on span "Confirmar" at bounding box center [394, 288] width 69 height 14
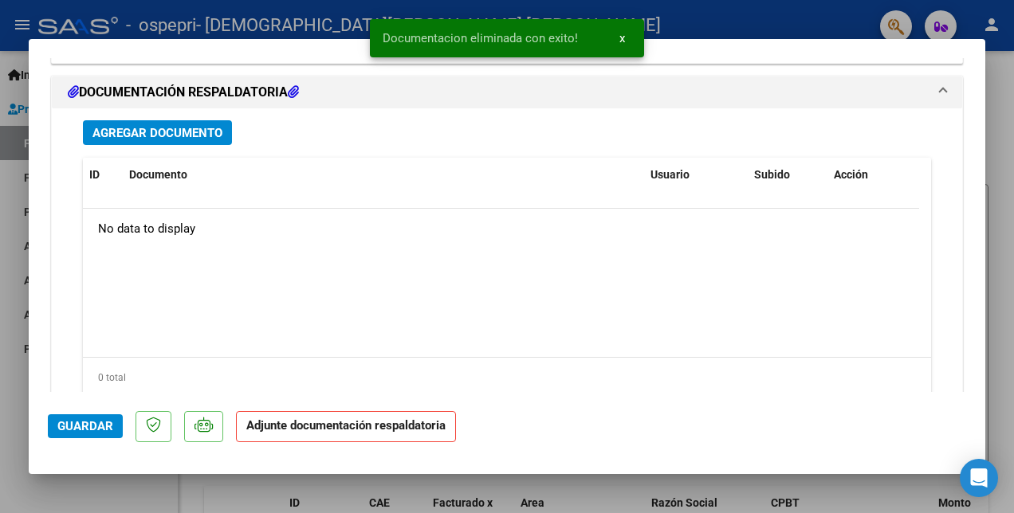
click at [729, 13] on div at bounding box center [507, 256] width 1014 height 513
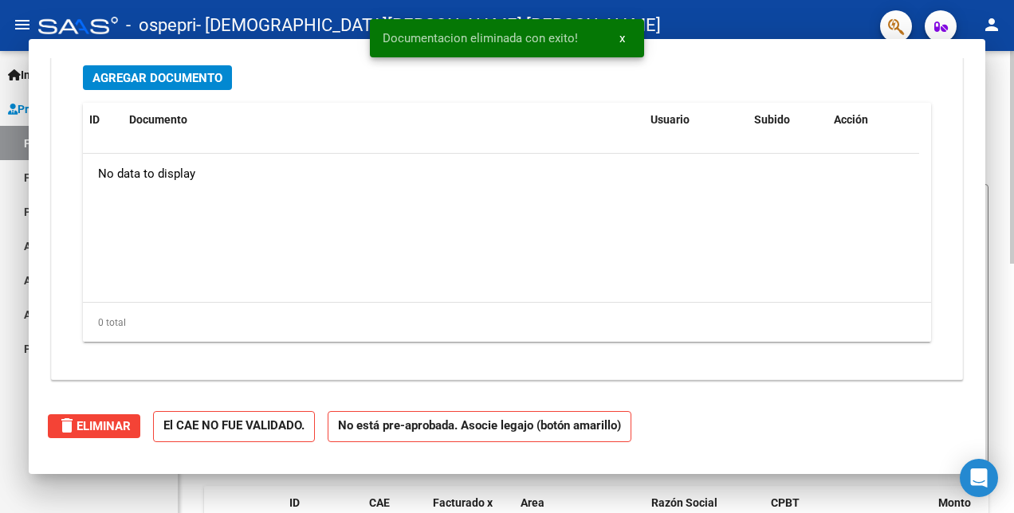
scroll to position [0, 0]
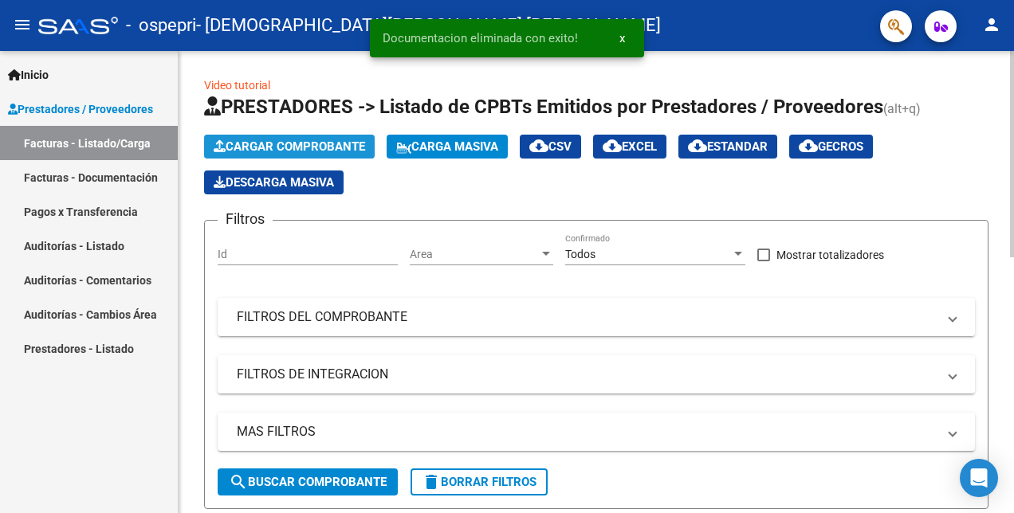
click at [324, 146] on span "Cargar Comprobante" at bounding box center [289, 147] width 151 height 14
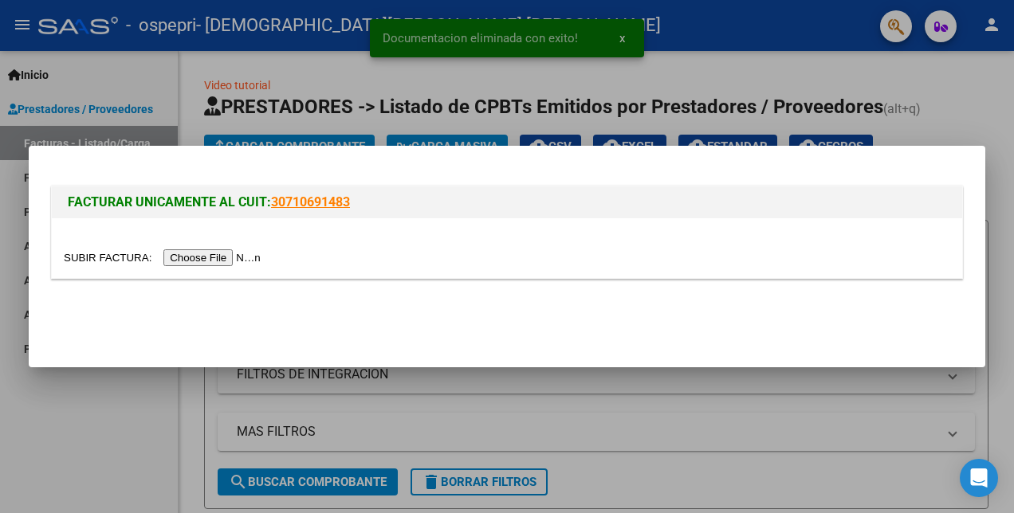
click at [190, 261] on input "file" at bounding box center [165, 258] width 202 height 17
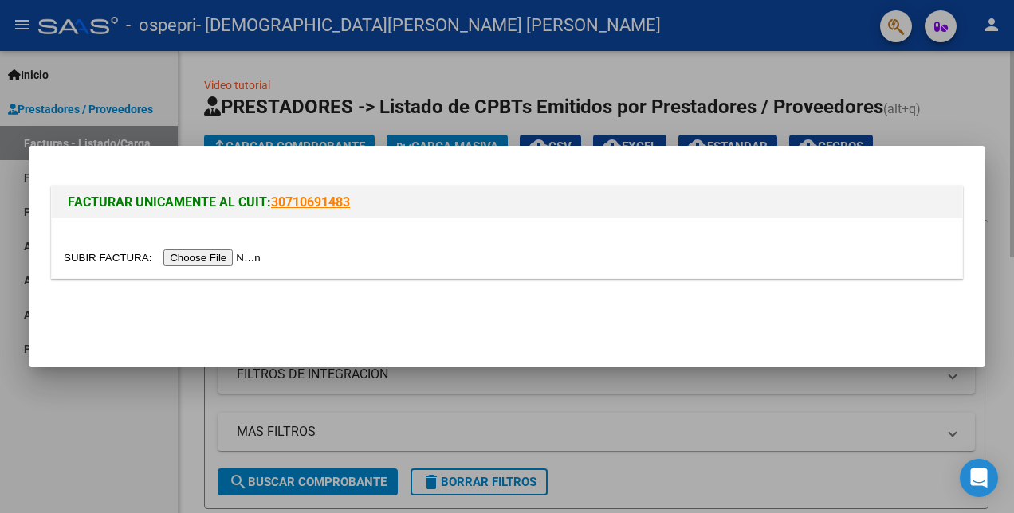
click at [234, 70] on div at bounding box center [507, 256] width 1014 height 513
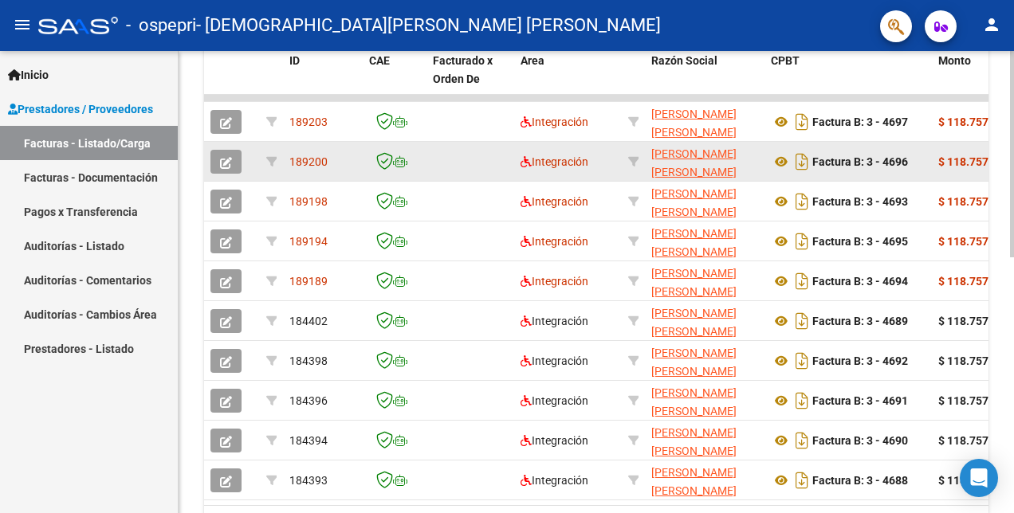
scroll to position [399, 0]
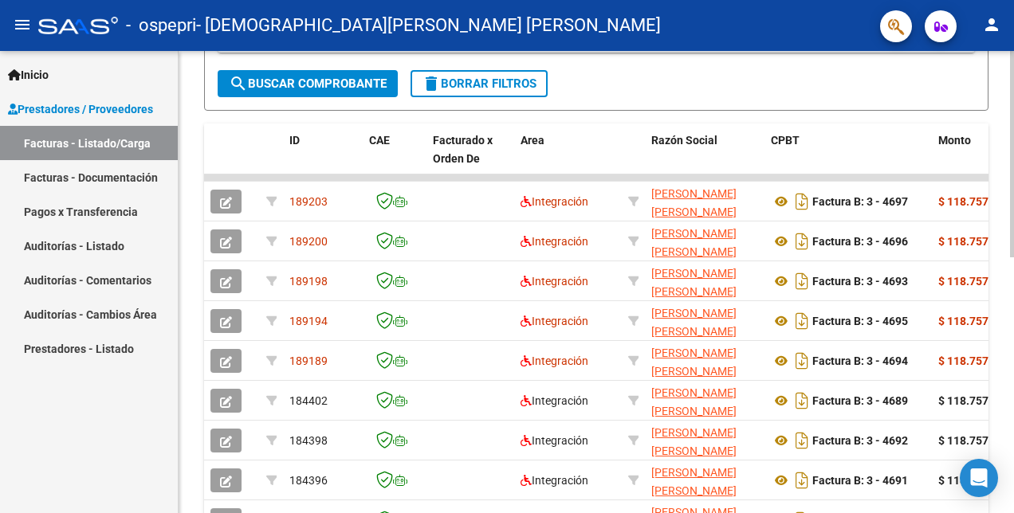
click at [330, 85] on span "search Buscar Comprobante" at bounding box center [308, 84] width 158 height 14
click at [348, 80] on span "search Buscar Comprobante" at bounding box center [308, 84] width 158 height 14
click at [41, 143] on link "Facturas - Listado/Carga" at bounding box center [89, 143] width 178 height 34
